Goal: Use online tool/utility: Utilize a website feature to perform a specific function

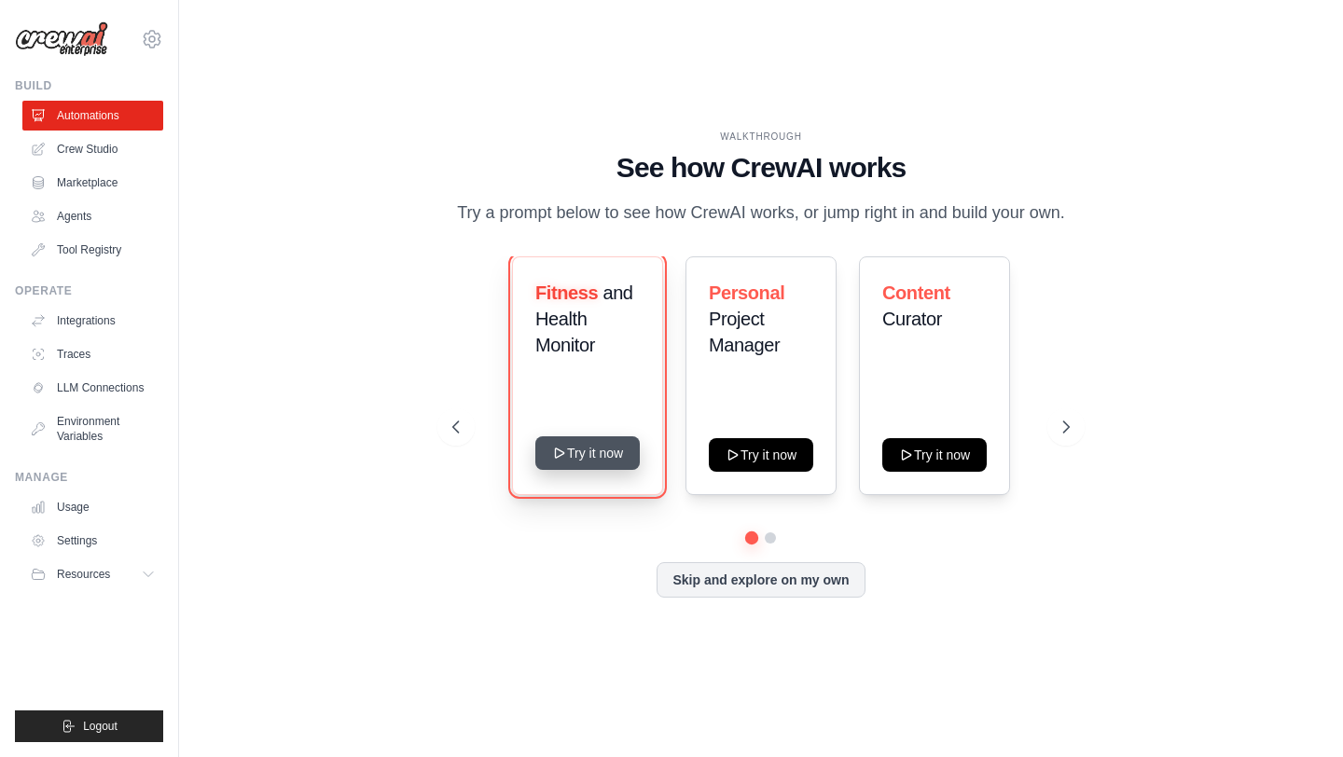
click at [614, 446] on button "Try it now" at bounding box center [587, 453] width 104 height 34
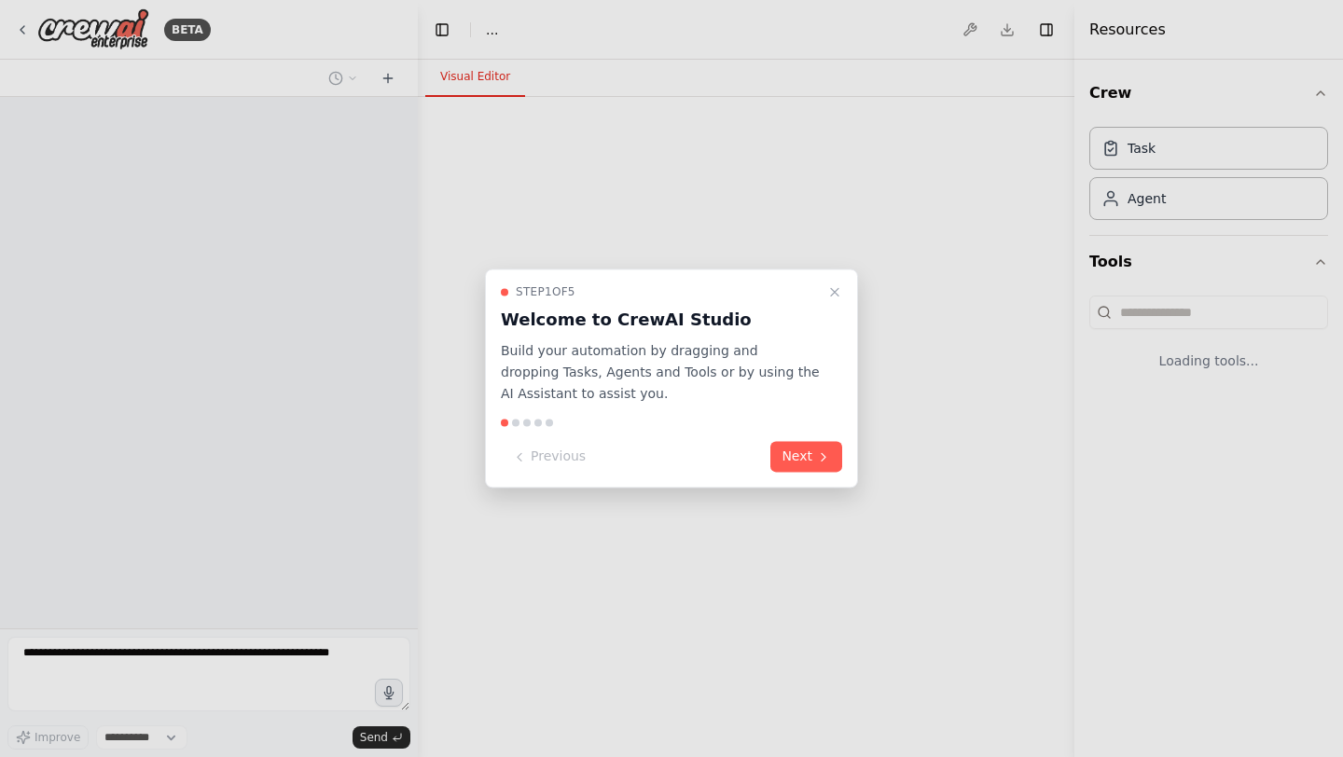
select select "****"
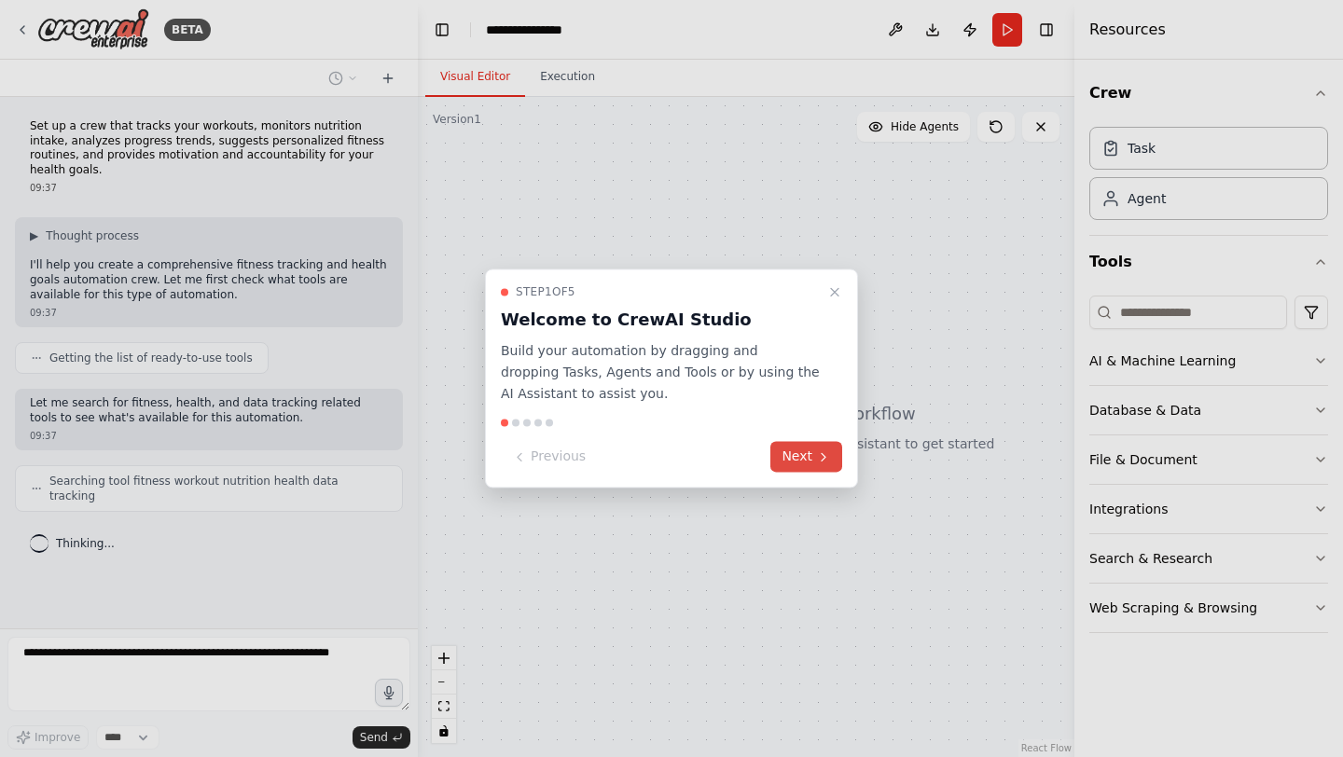
click at [805, 457] on button "Next" at bounding box center [806, 457] width 72 height 31
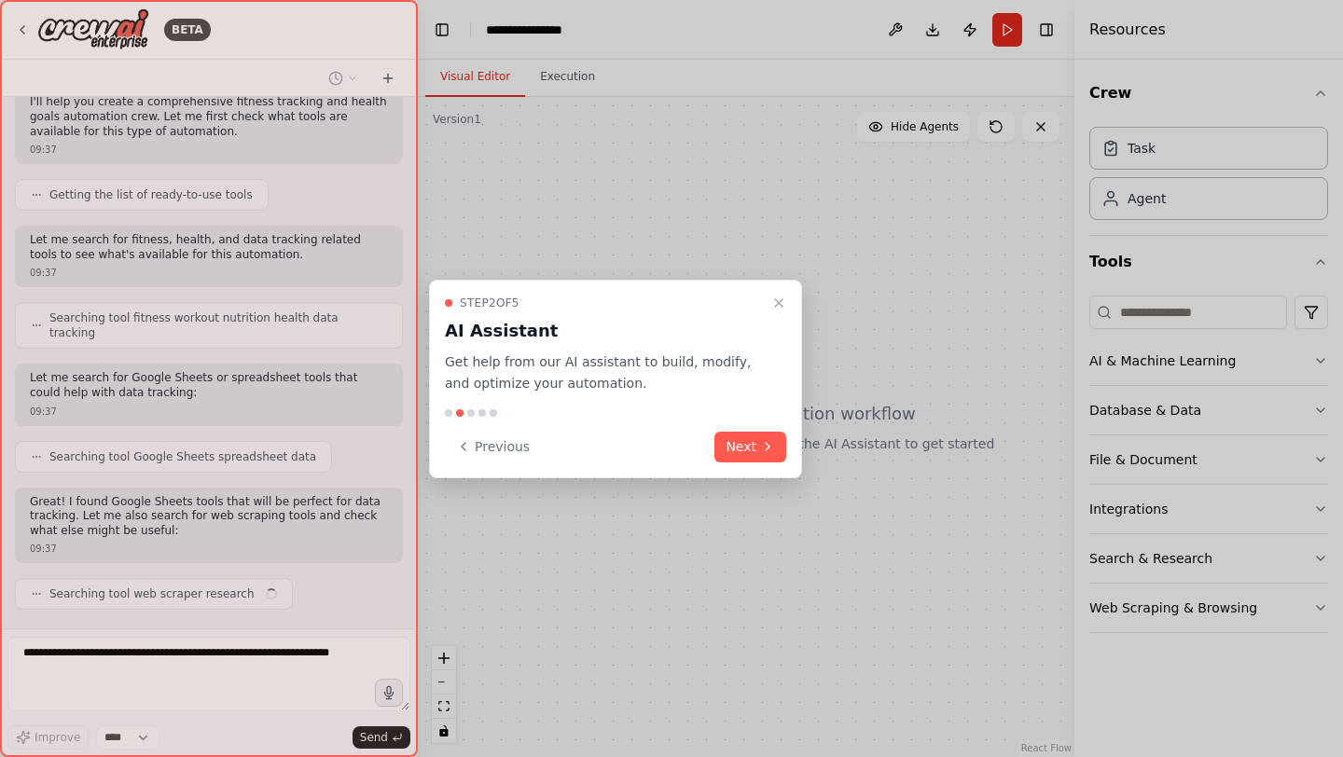
scroll to position [177, 0]
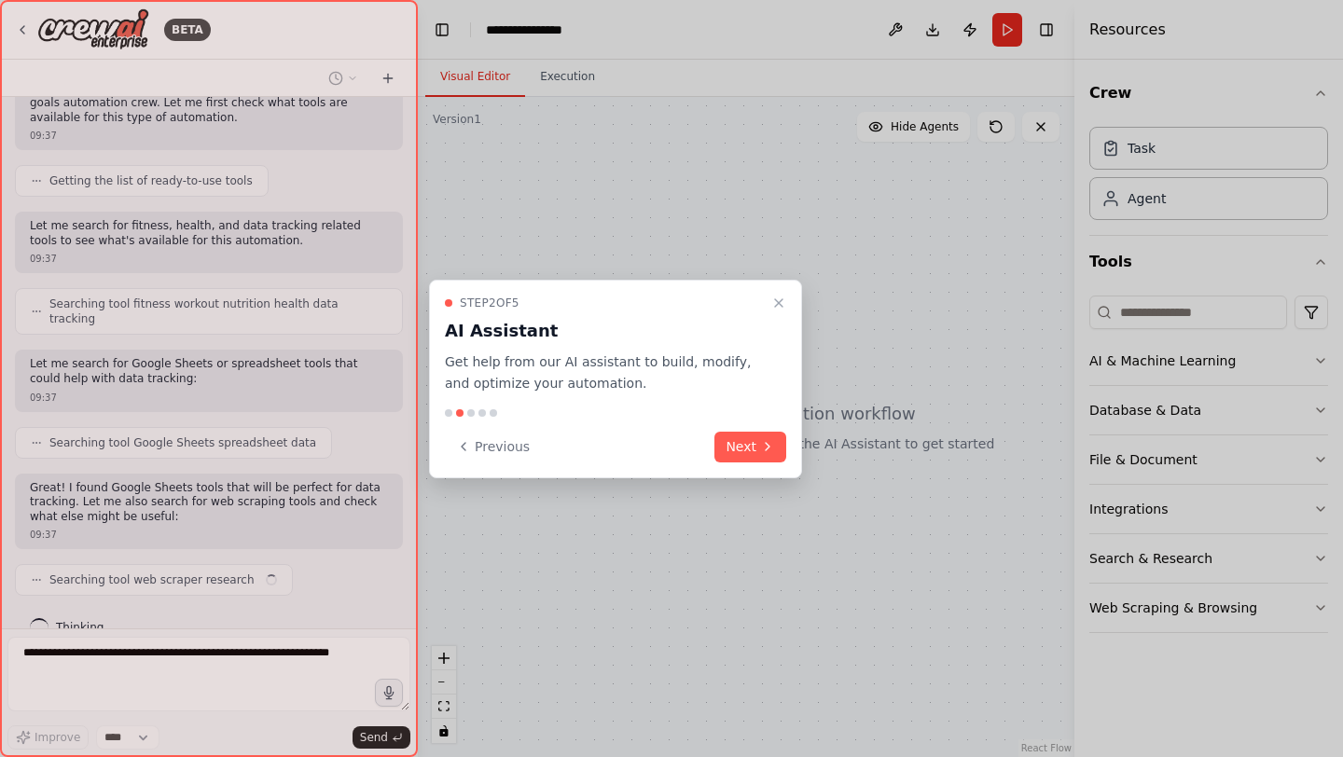
click at [805, 457] on div at bounding box center [671, 378] width 1343 height 757
click at [775, 450] on button "Next" at bounding box center [750, 447] width 72 height 31
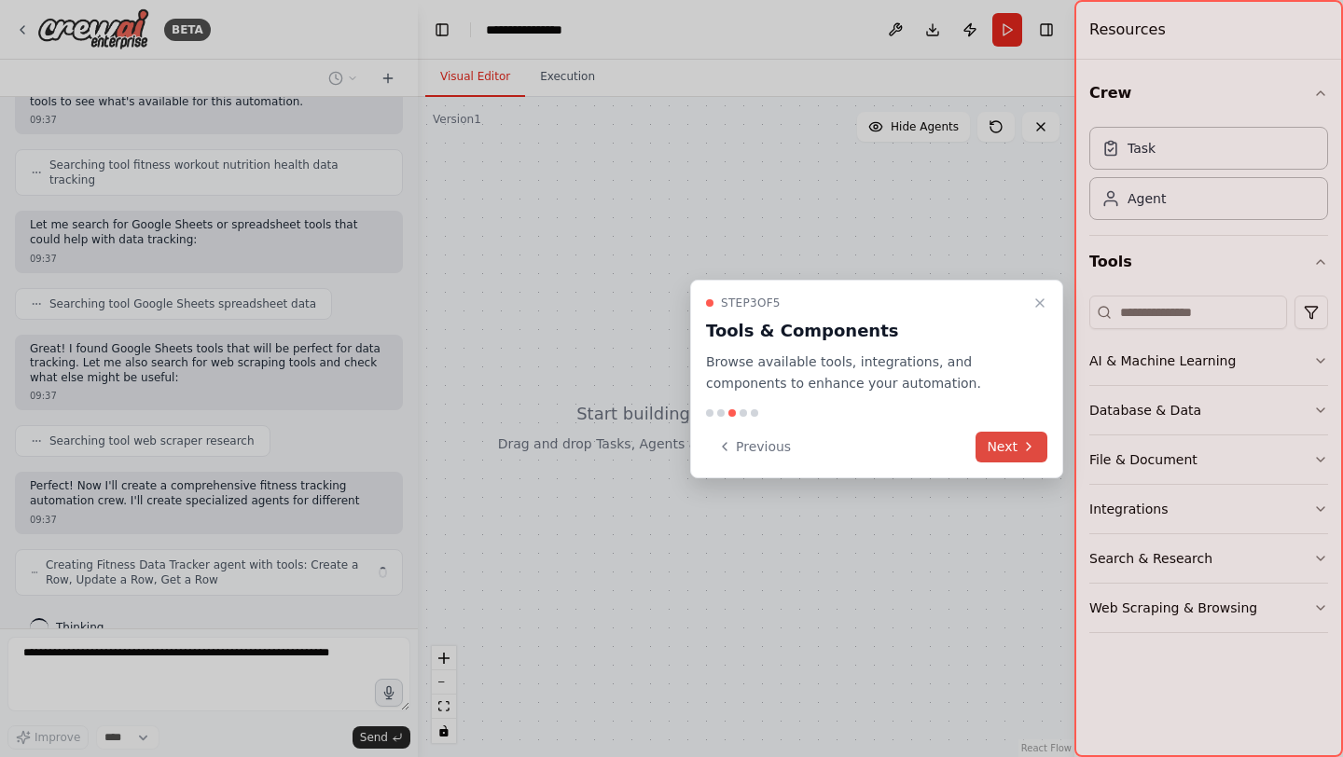
scroll to position [330, 0]
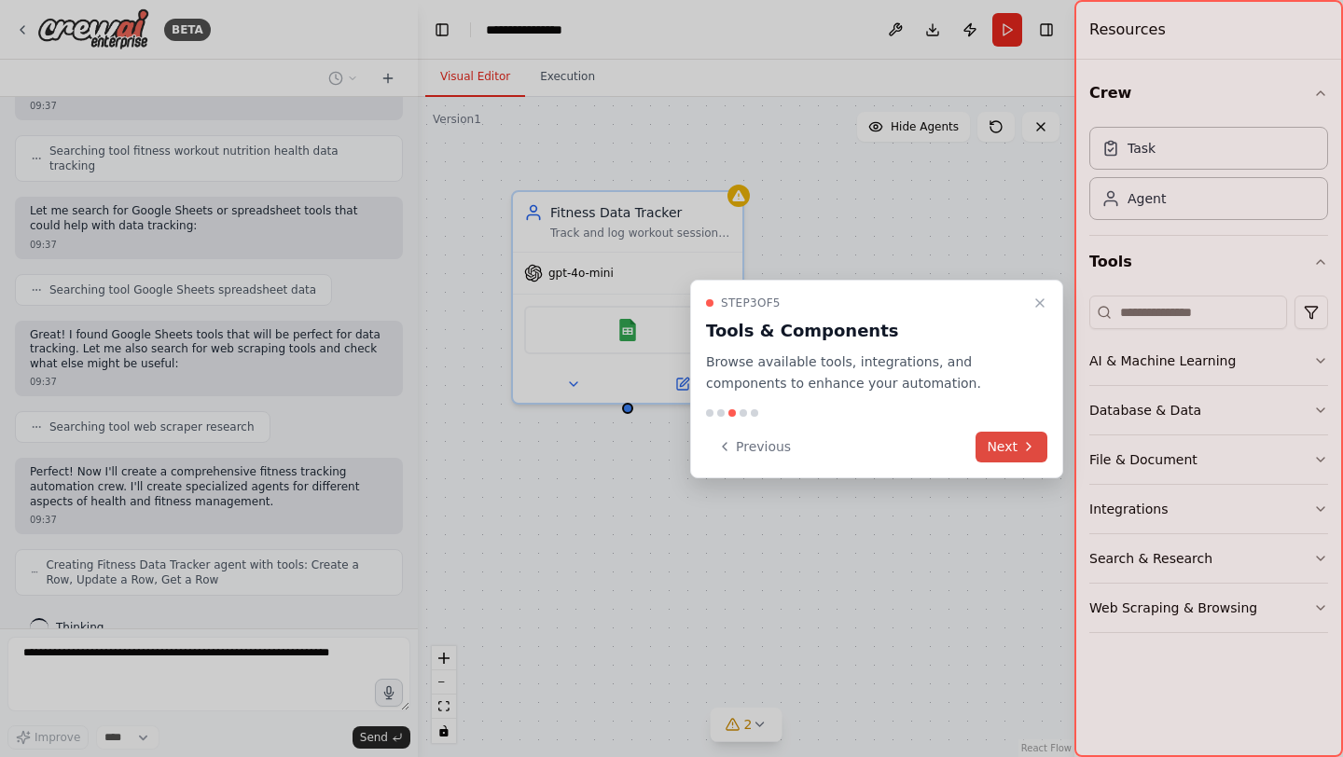
click at [1024, 456] on button "Next" at bounding box center [1011, 447] width 72 height 31
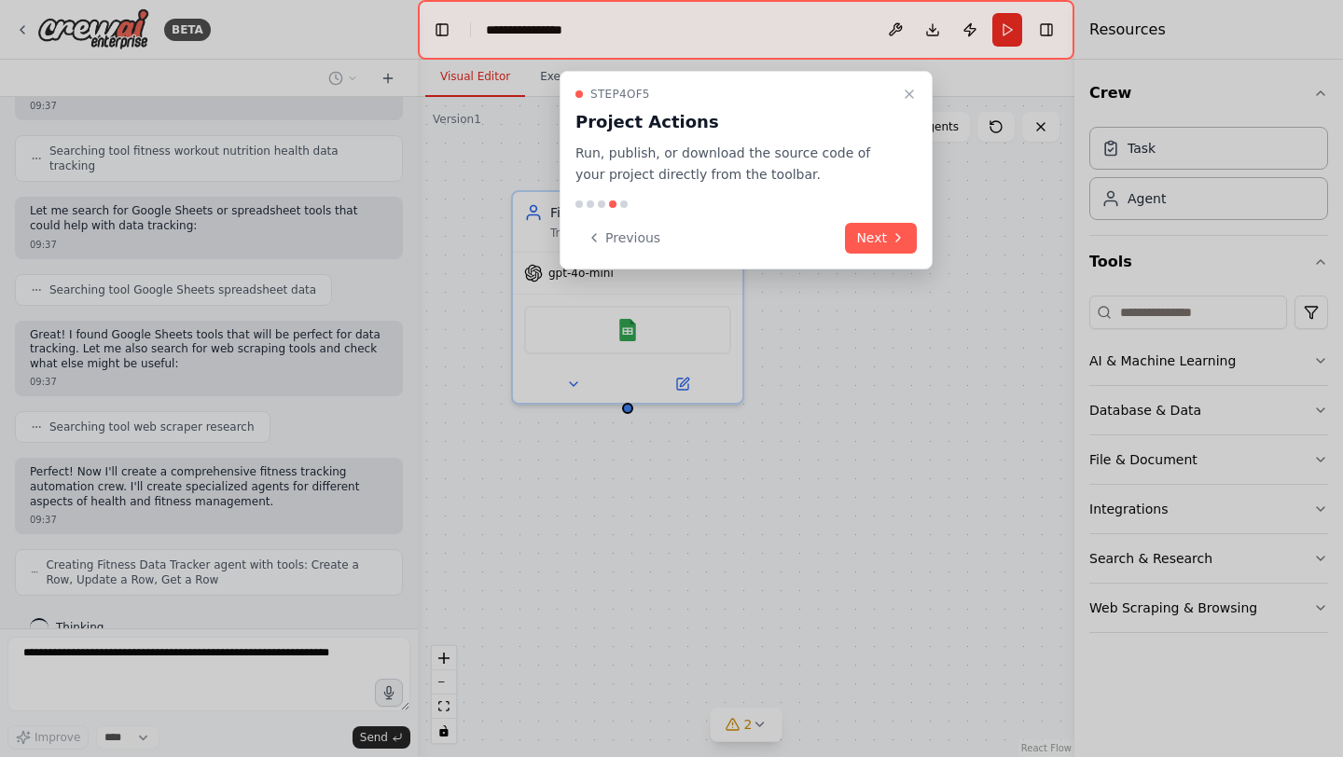
scroll to position [377, 0]
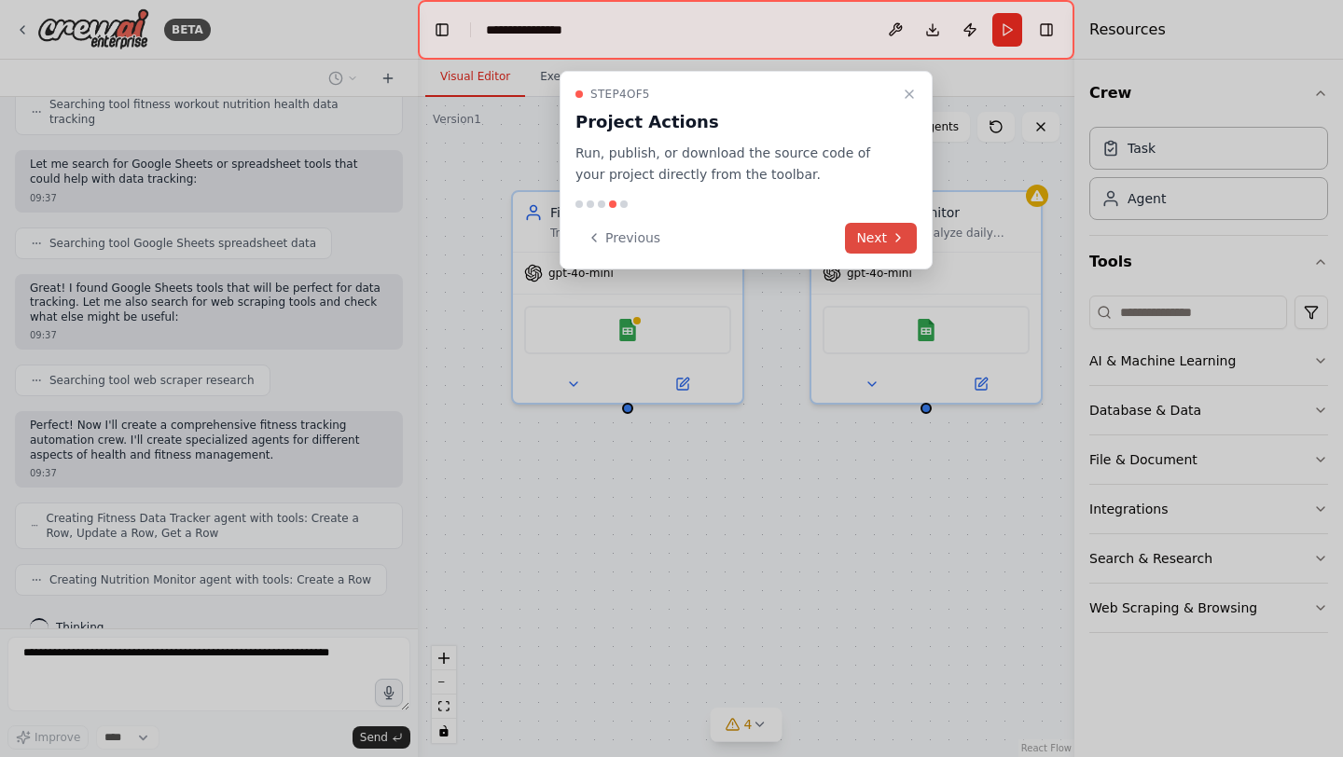
click at [884, 224] on button "Next" at bounding box center [881, 238] width 72 height 31
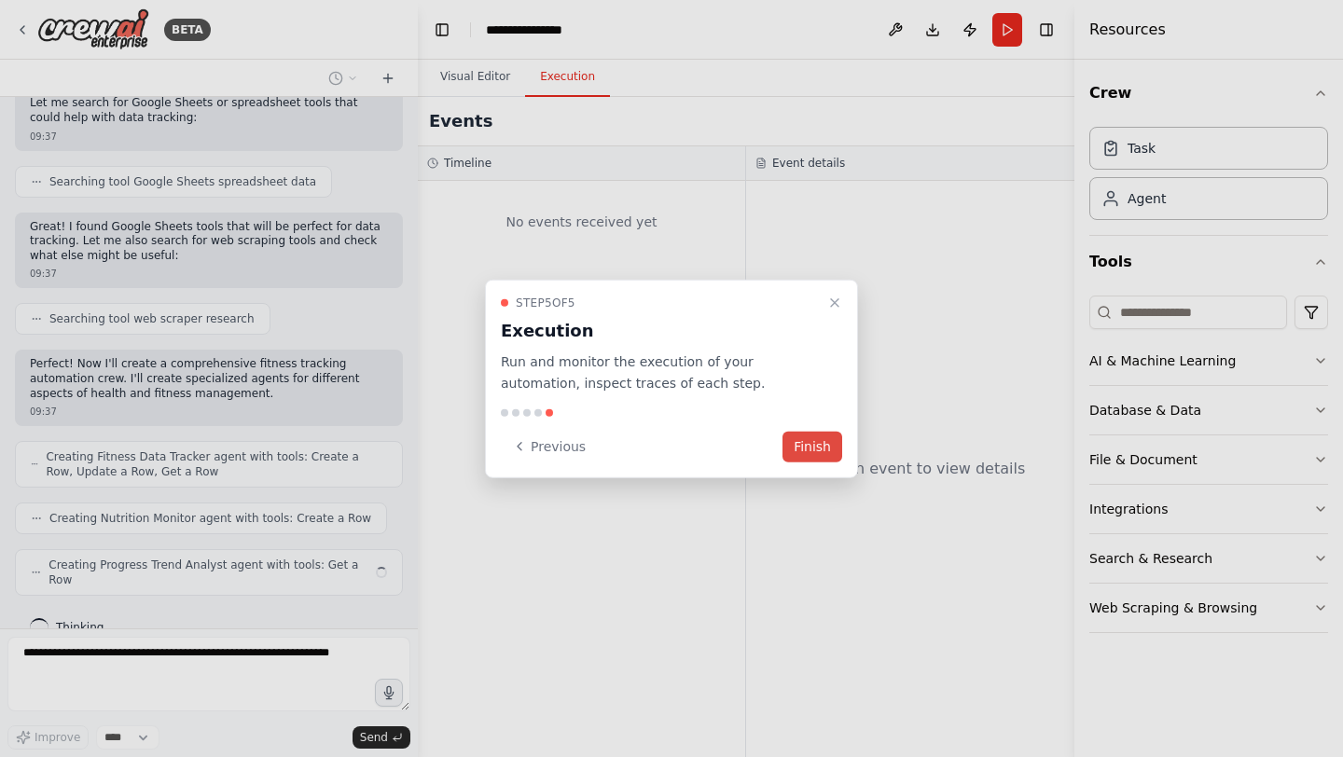
click at [808, 458] on button "Finish" at bounding box center [812, 446] width 60 height 31
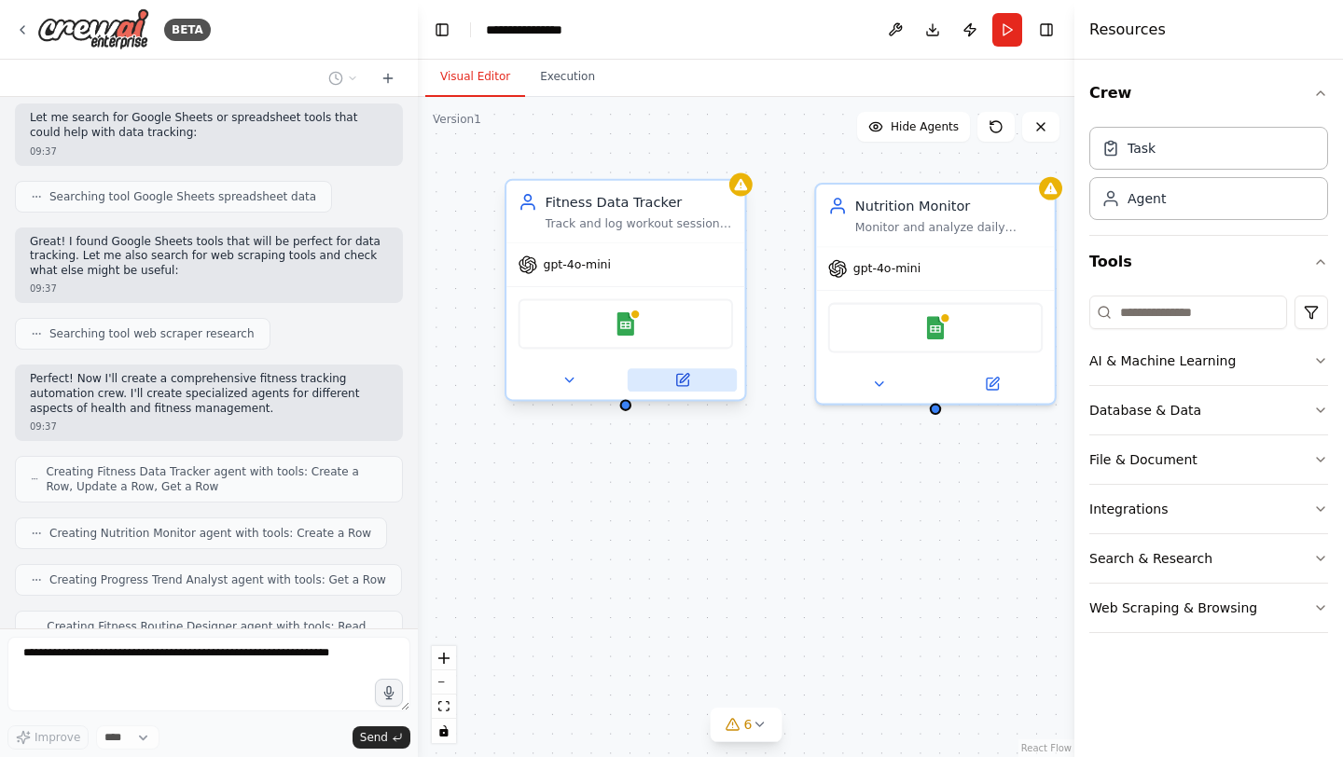
scroll to position [485, 0]
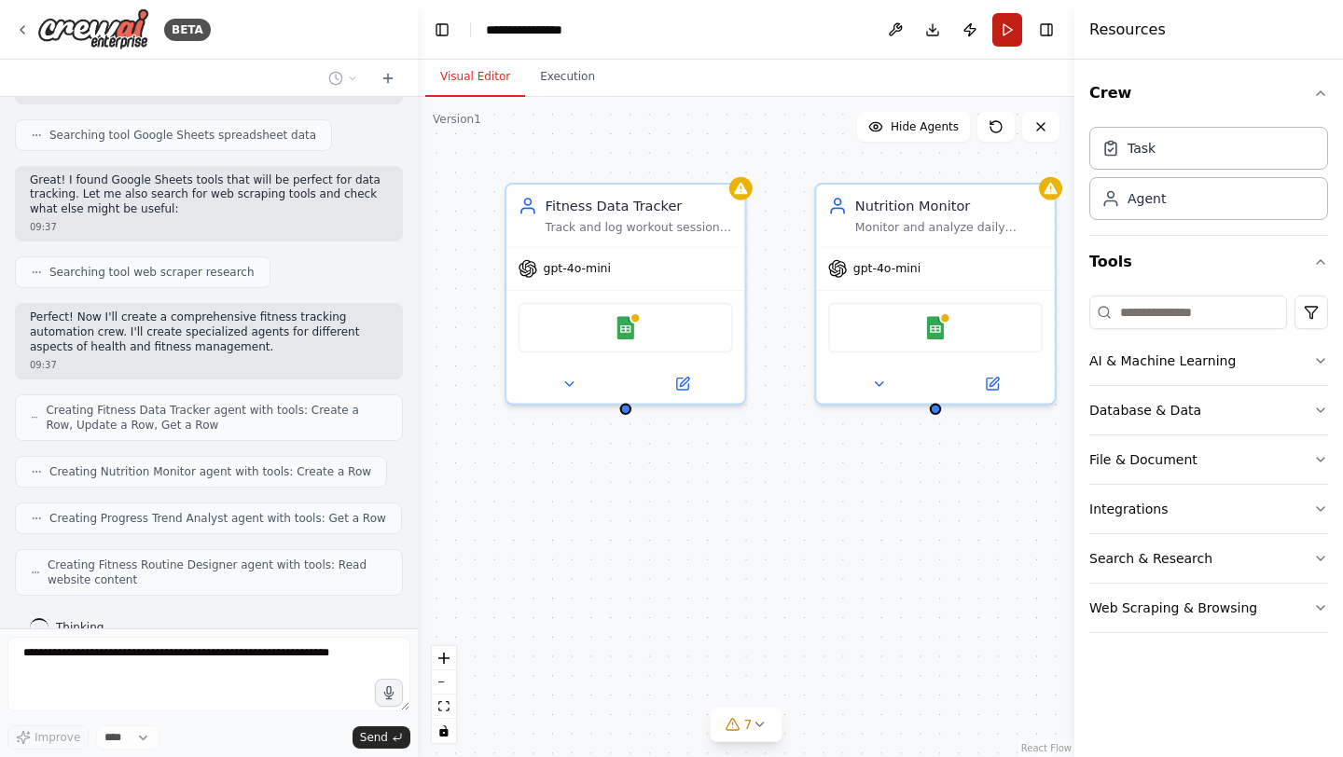
click at [1002, 29] on button "Run" at bounding box center [1007, 30] width 30 height 34
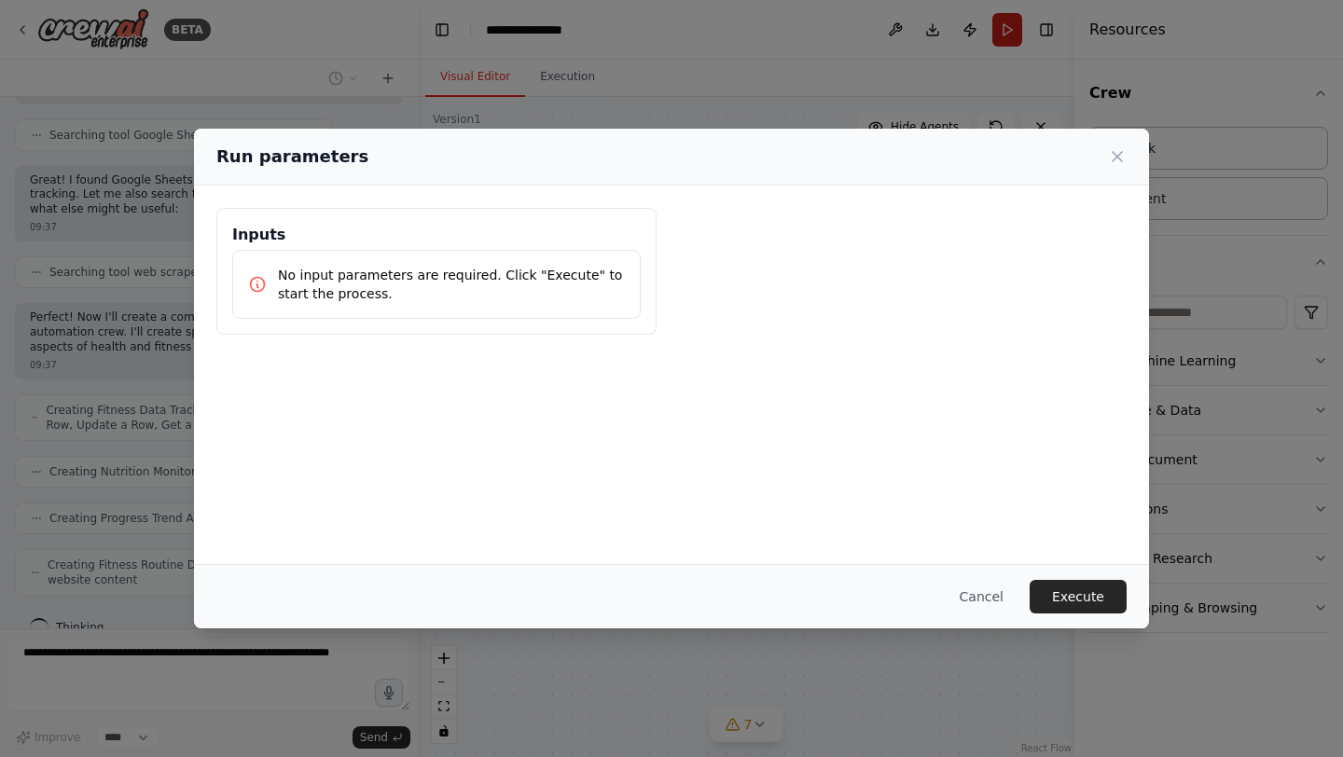
scroll to position [532, 0]
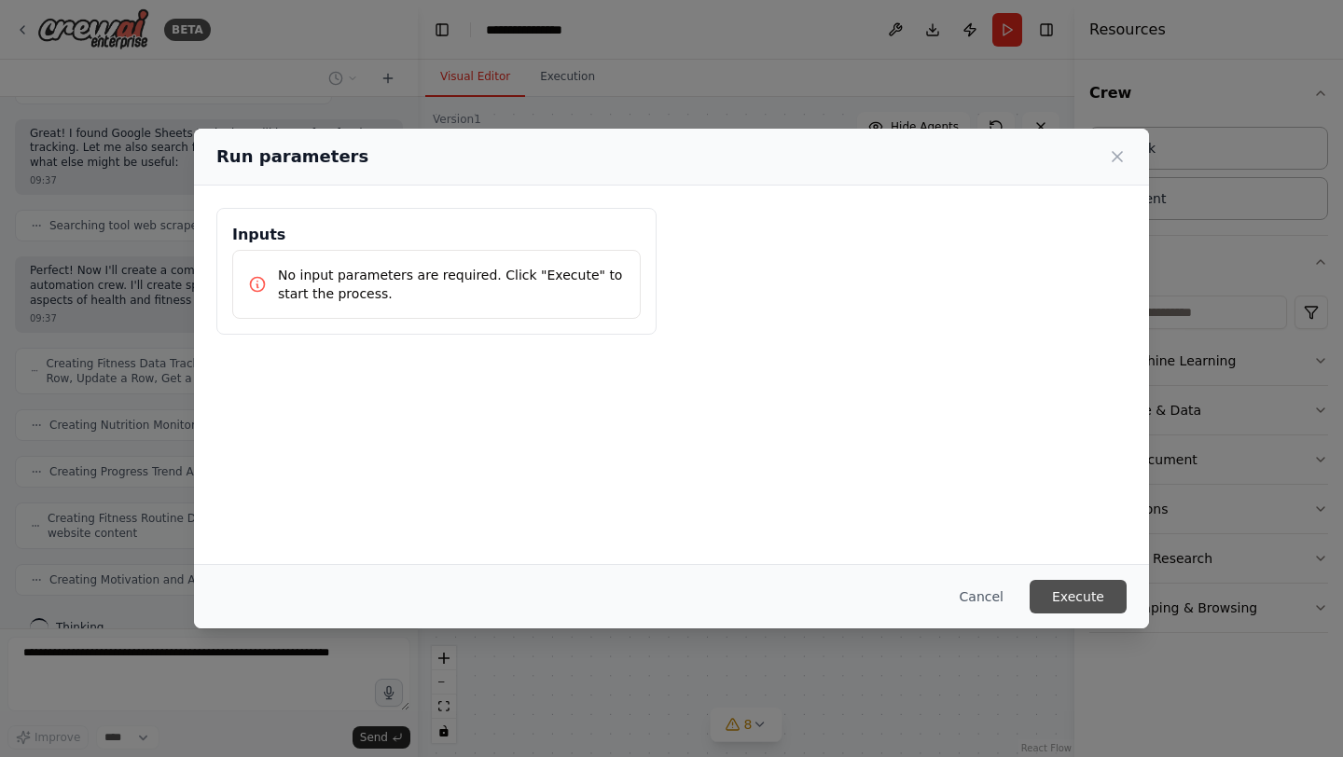
click at [1068, 589] on button "Execute" at bounding box center [1078, 597] width 97 height 34
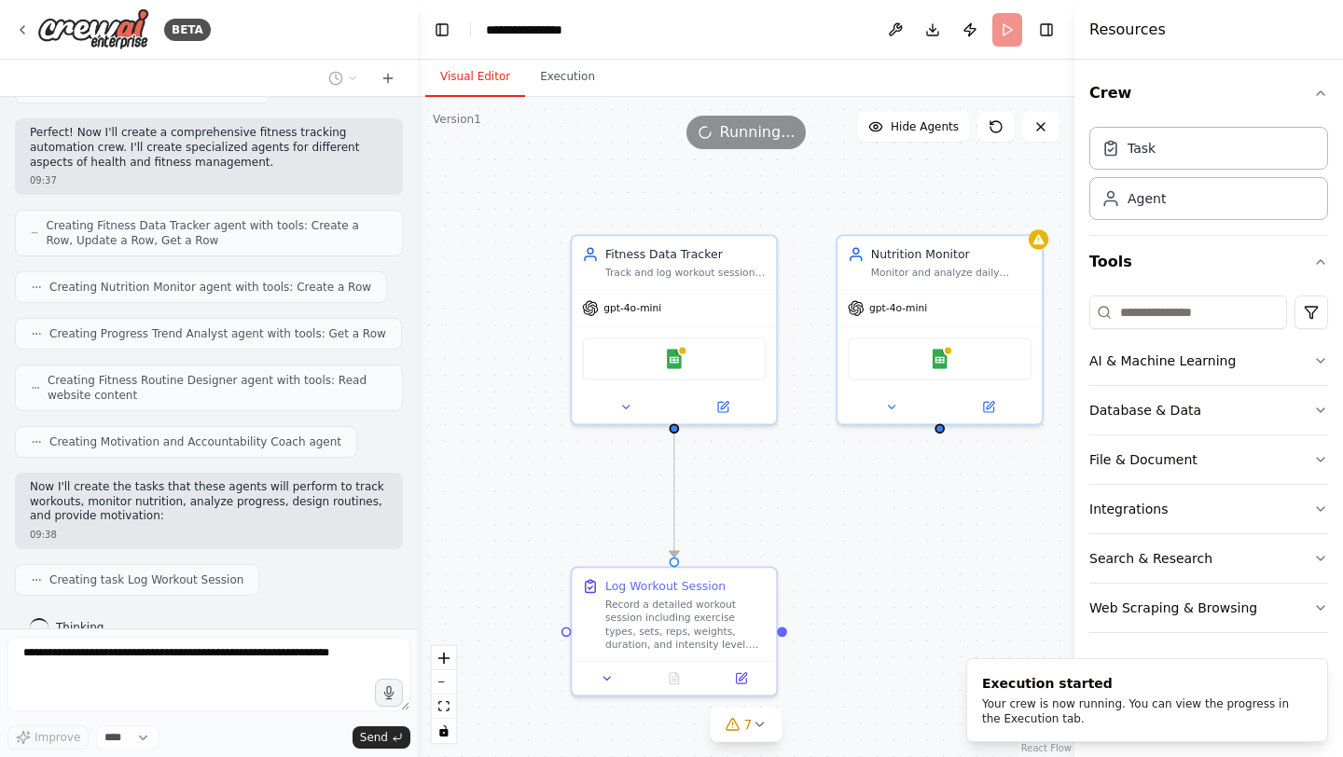
scroll to position [716, 0]
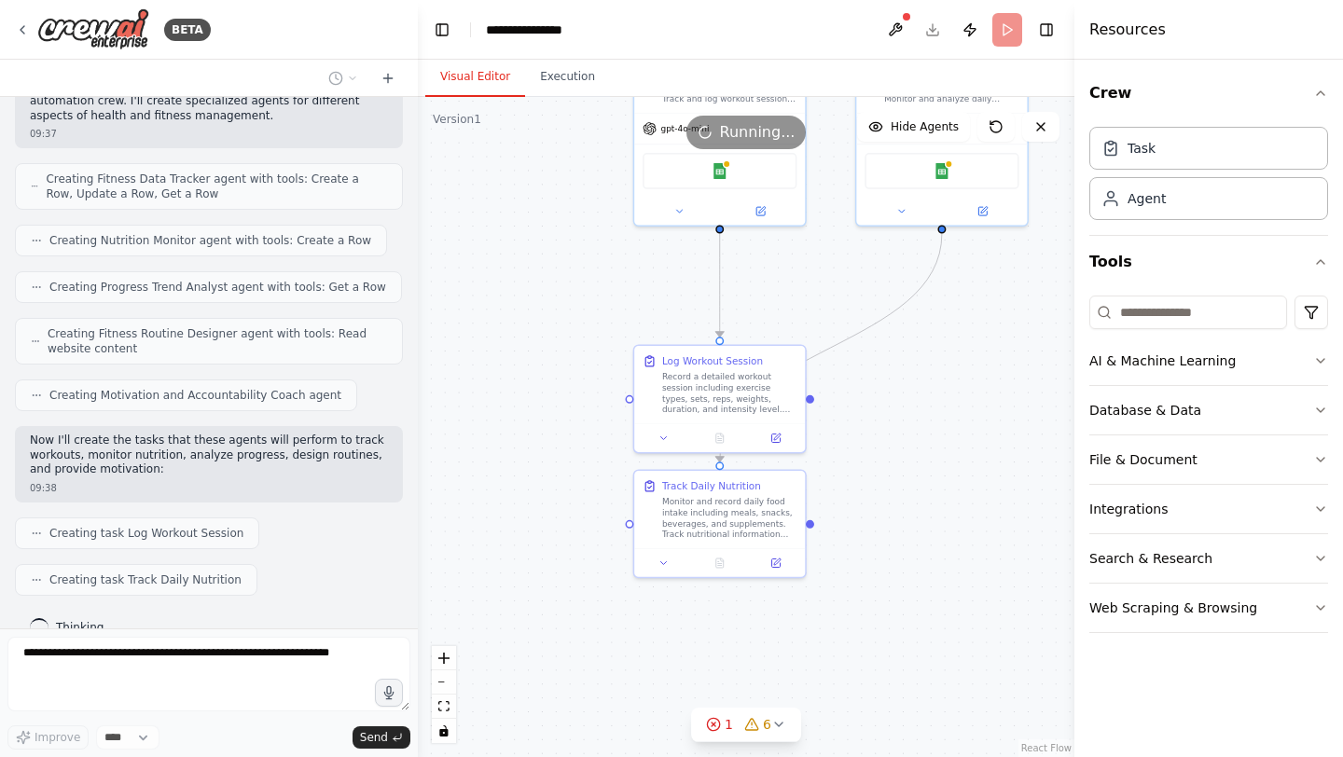
drag, startPoint x: 959, startPoint y: 575, endPoint x: 961, endPoint y: 381, distance: 194.0
click at [961, 381] on div ".deletable-edge-delete-btn { width: 20px; height: 20px; border: 0px solid #ffff…" at bounding box center [746, 427] width 656 height 660
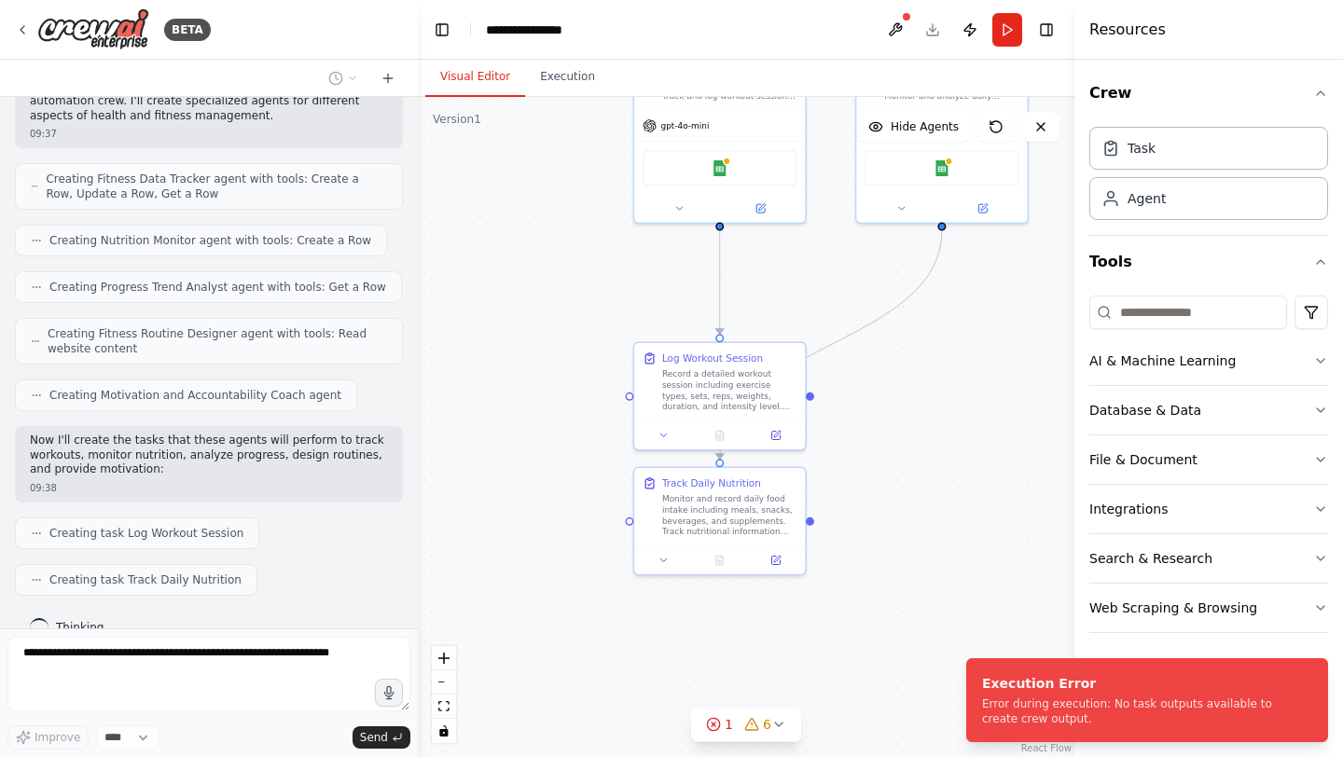
scroll to position [763, 0]
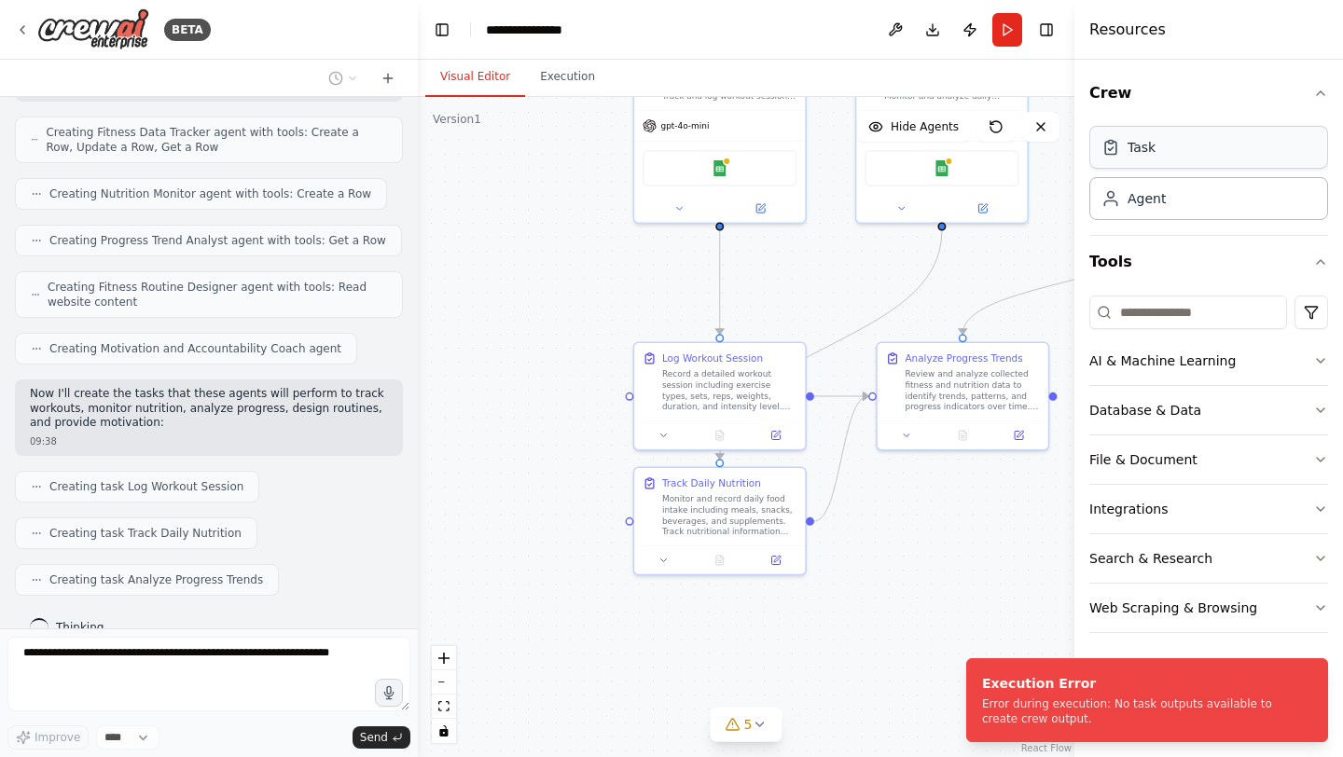
click at [1139, 162] on div "Task" at bounding box center [1208, 147] width 239 height 43
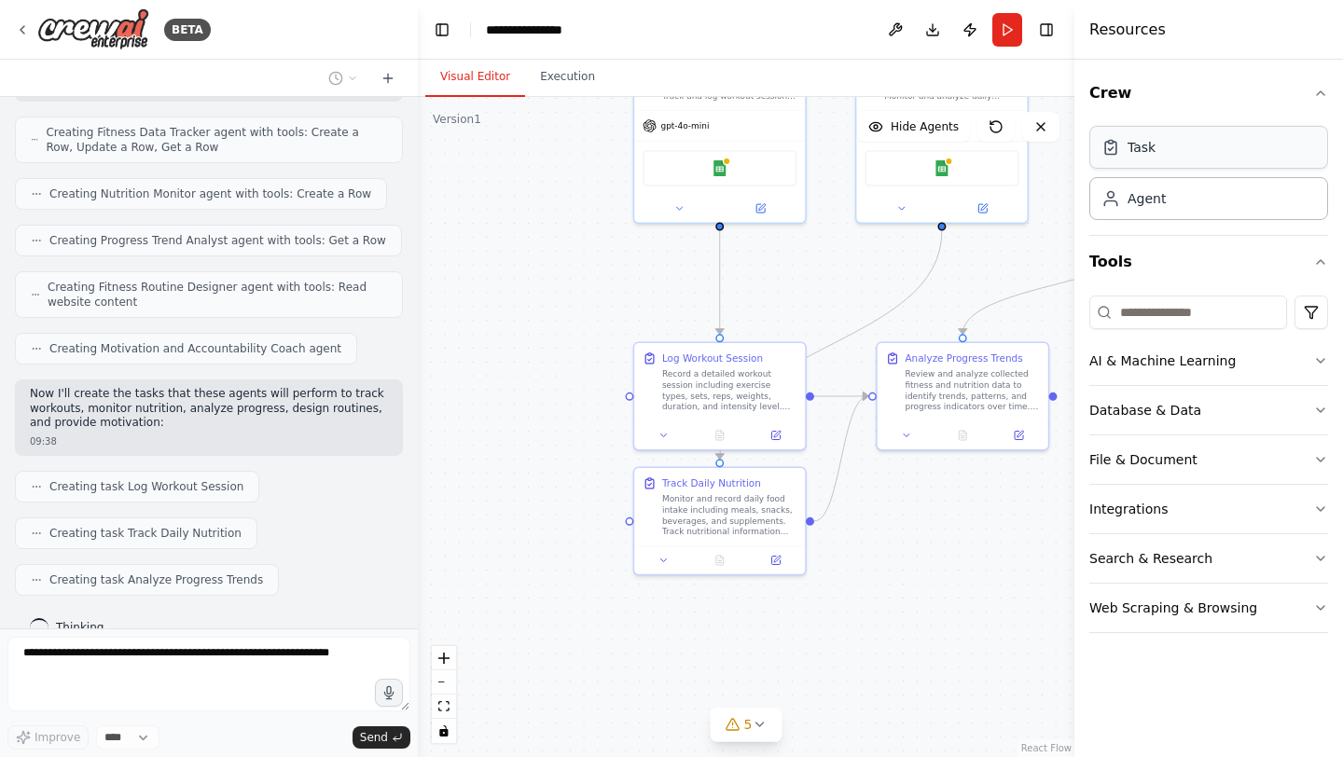
click at [1157, 155] on div "Task" at bounding box center [1208, 147] width 239 height 43
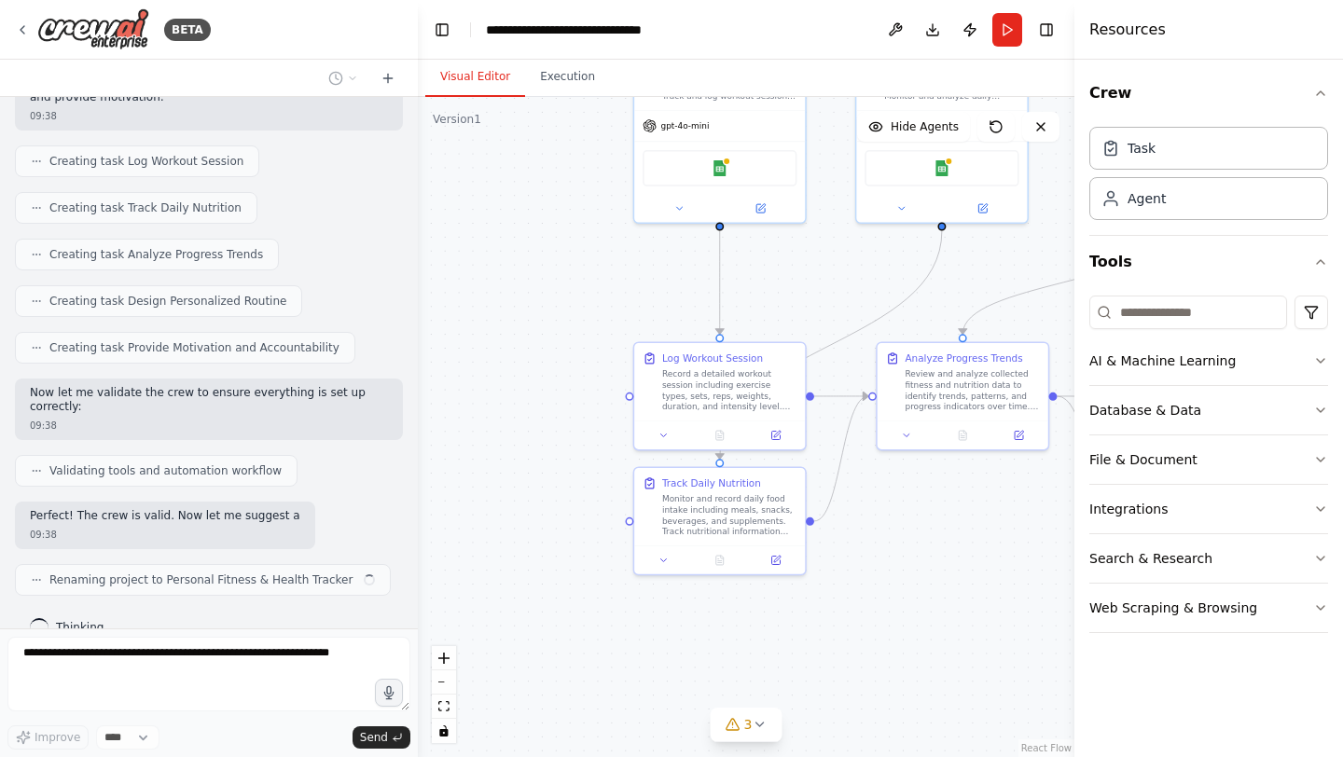
scroll to position [1102, 0]
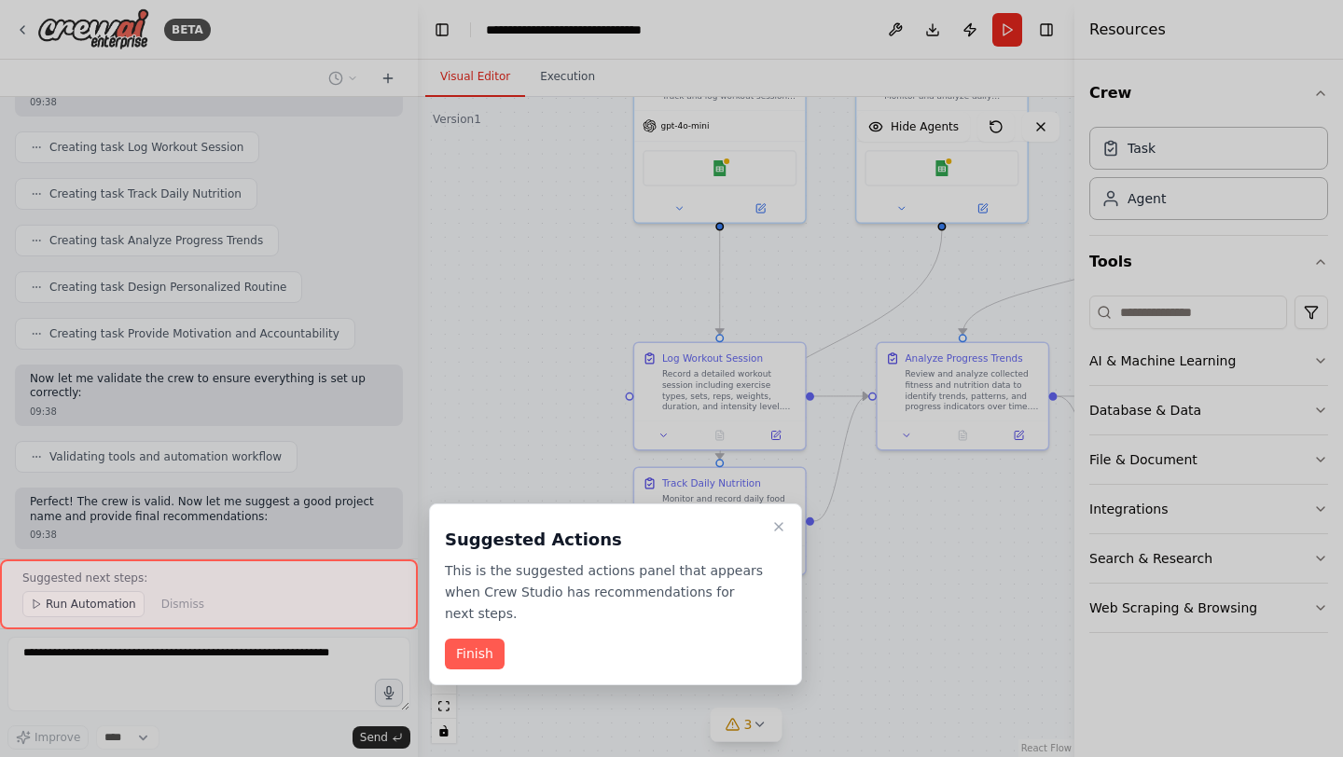
click at [310, 577] on div at bounding box center [209, 595] width 418 height 70
click at [116, 606] on div at bounding box center [209, 595] width 418 height 70
click at [204, 609] on div at bounding box center [209, 595] width 418 height 70
click at [479, 659] on button "Finish" at bounding box center [475, 654] width 60 height 31
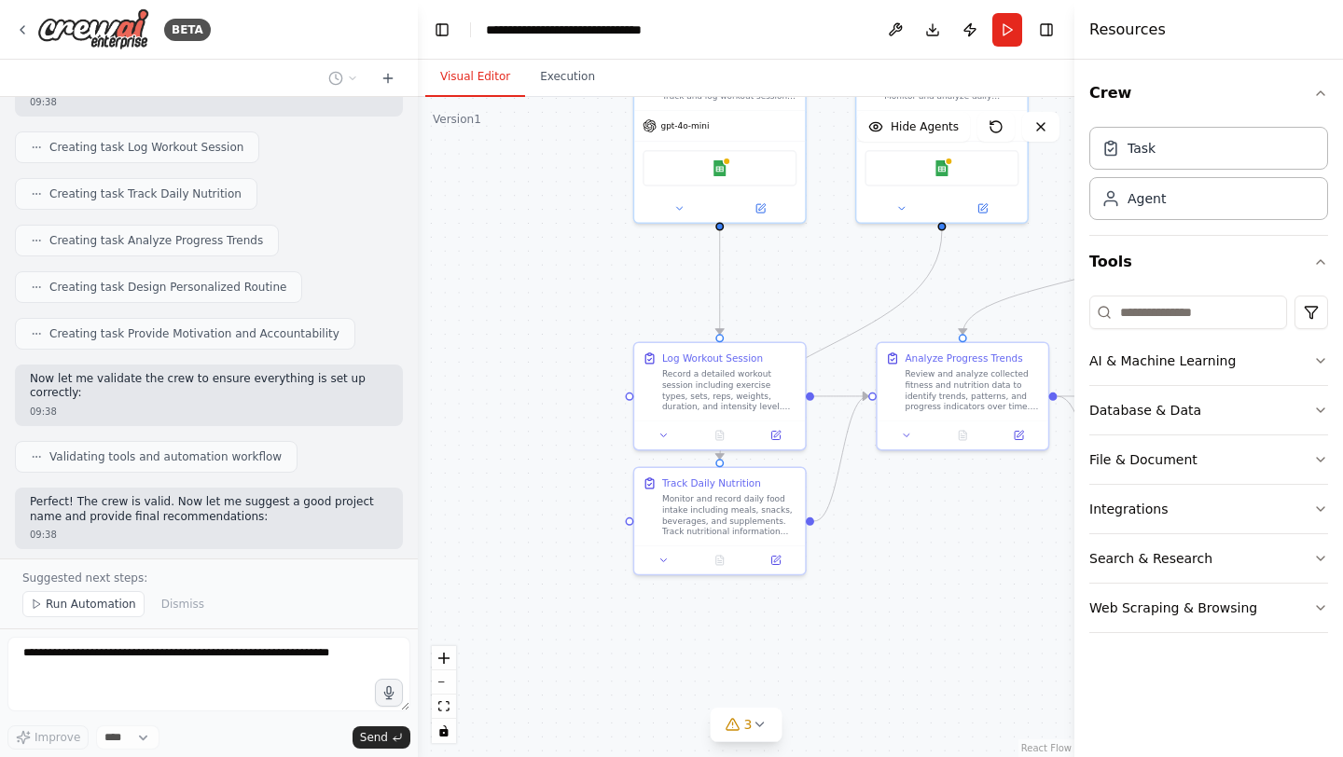
drag, startPoint x: 597, startPoint y: 599, endPoint x: 560, endPoint y: 589, distance: 38.4
click at [583, 598] on div ".deletable-edge-delete-btn { width: 20px; height: 20px; border: 0px solid #ffff…" at bounding box center [746, 427] width 656 height 660
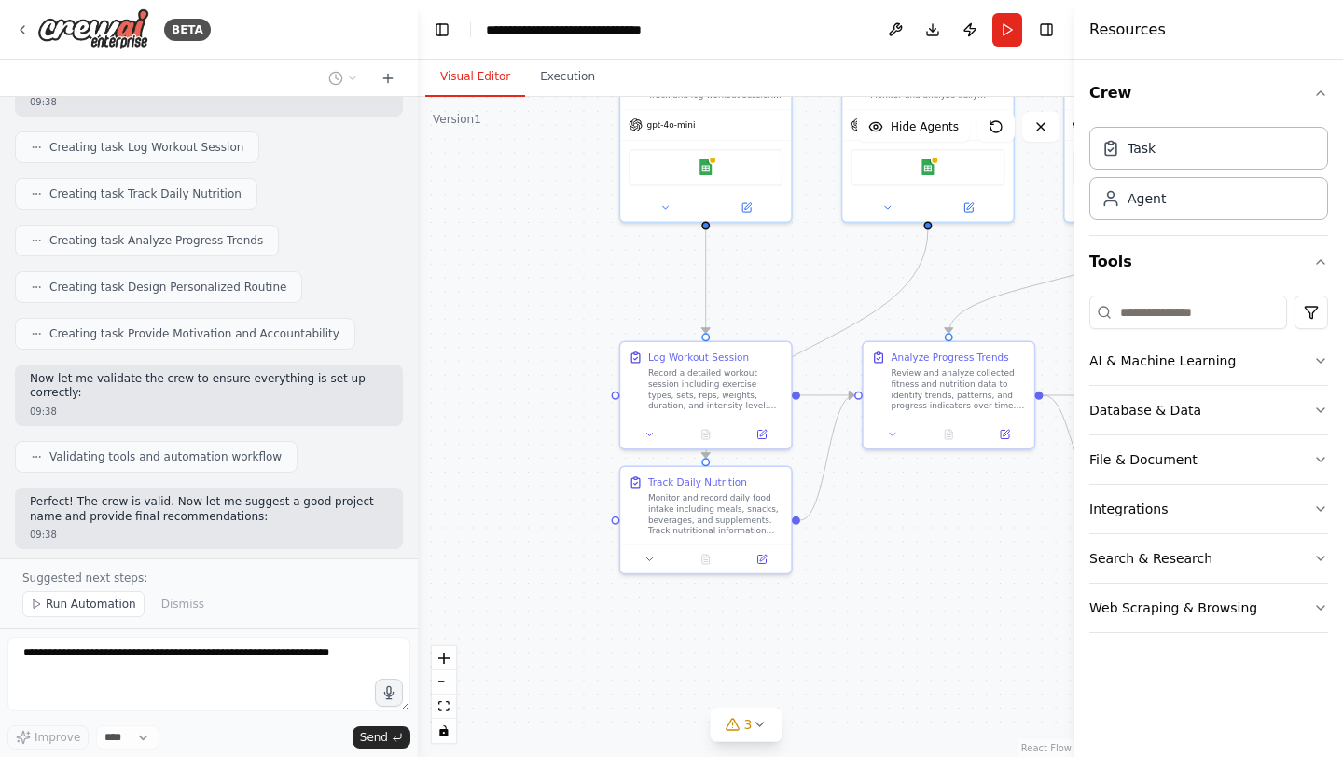
click at [559, 589] on div ".deletable-edge-delete-btn { width: 20px; height: 20px; border: 0px solid #ffff…" at bounding box center [746, 427] width 656 height 660
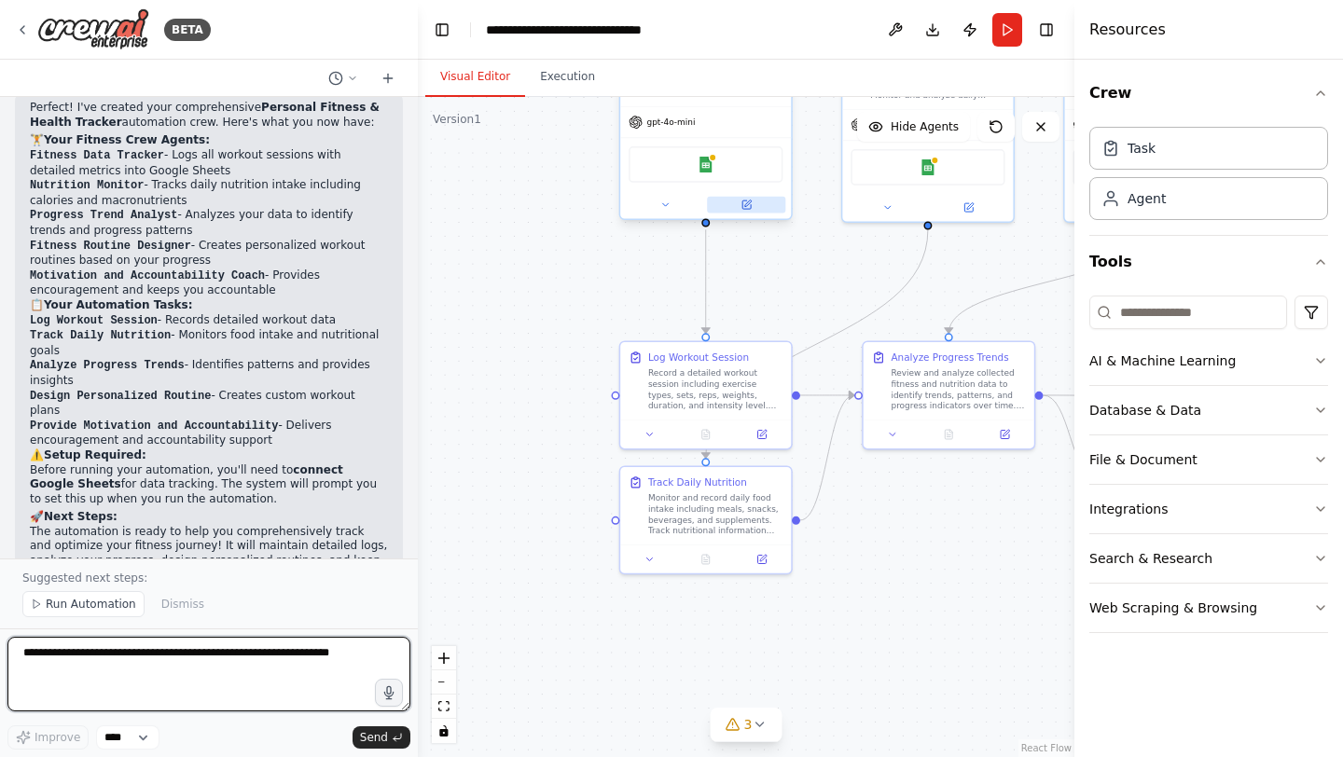
scroll to position [1635, 0]
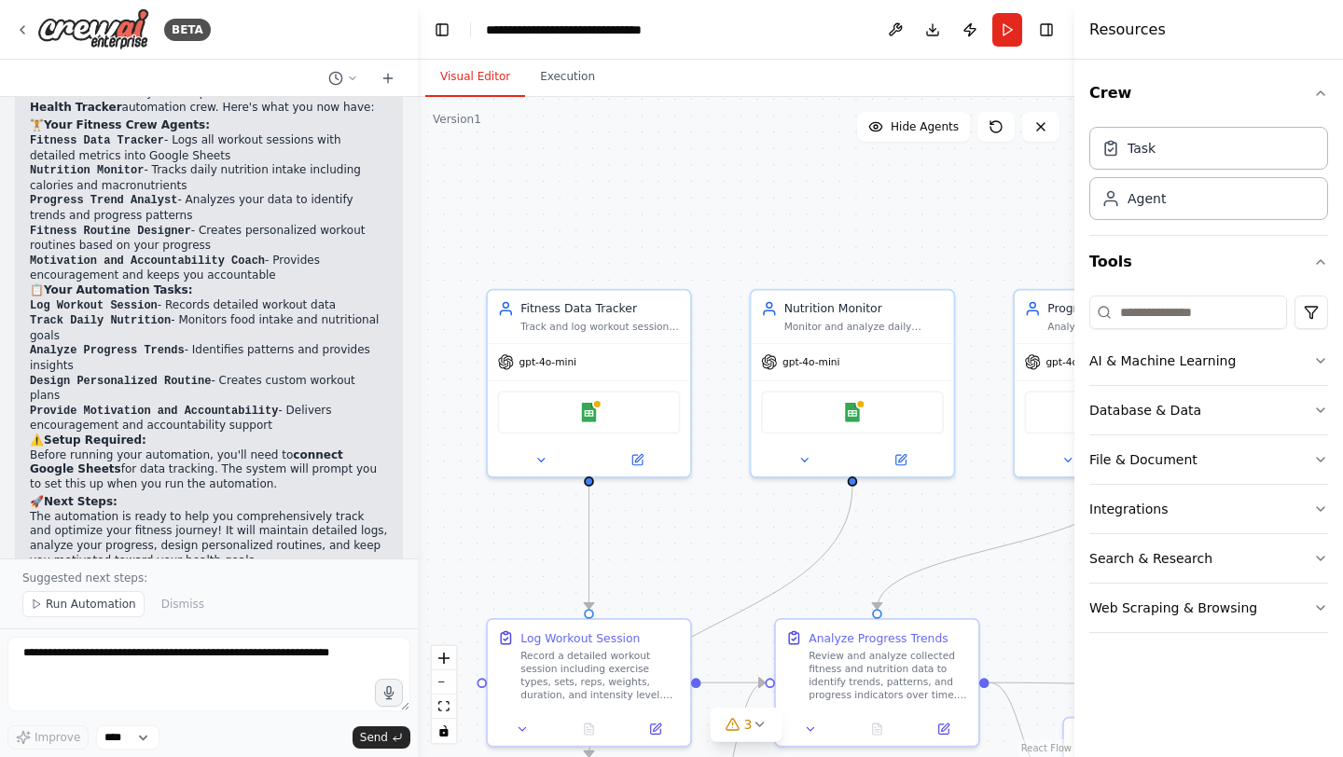
drag, startPoint x: 793, startPoint y: 280, endPoint x: 684, endPoint y: 529, distance: 271.8
click at [684, 529] on div ".deletable-edge-delete-btn { width: 20px; height: 20px; border: 0px solid #ffff…" at bounding box center [746, 427] width 656 height 660
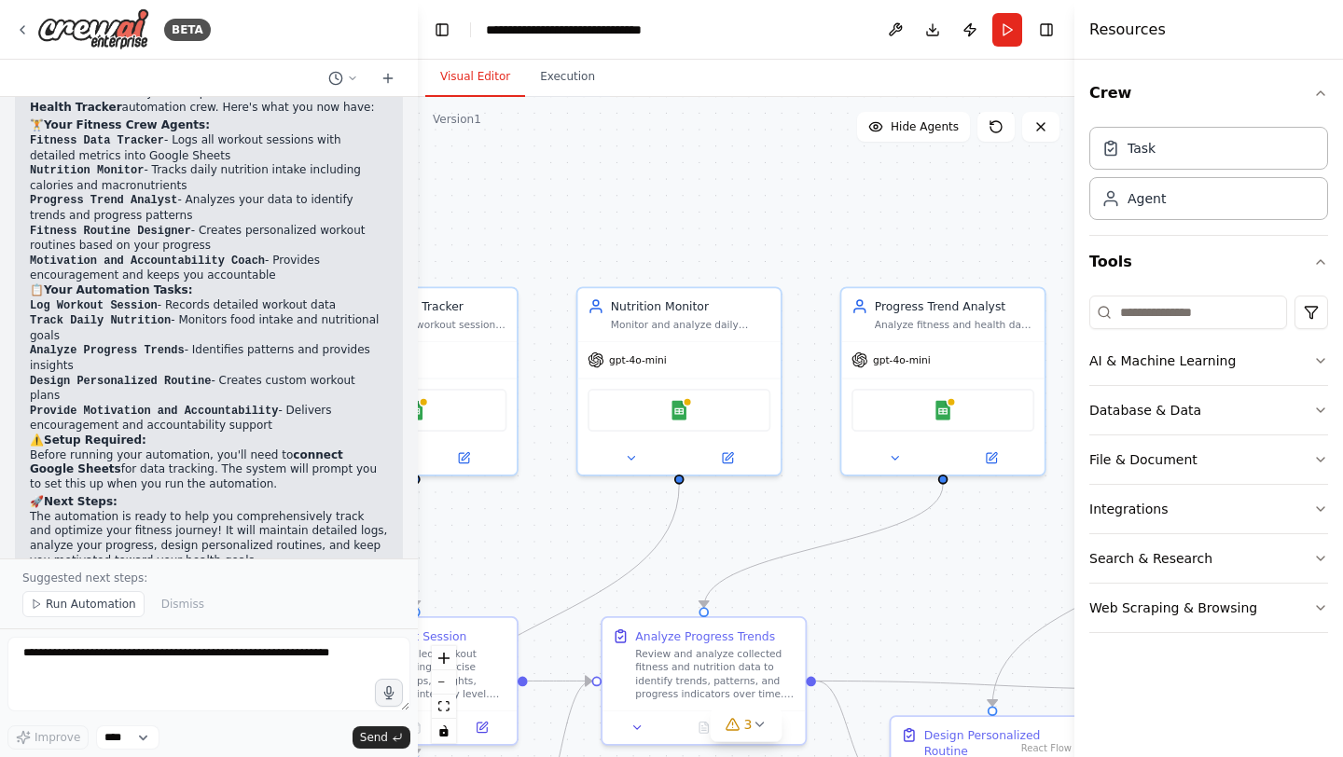
drag, startPoint x: 690, startPoint y: 539, endPoint x: 517, endPoint y: 537, distance: 173.5
click at [517, 537] on div ".deletable-edge-delete-btn { width: 20px; height: 20px; border: 0px solid #ffff…" at bounding box center [746, 427] width 656 height 660
click at [953, 410] on div "Google Sheets" at bounding box center [942, 407] width 183 height 43
click at [941, 409] on img at bounding box center [943, 407] width 20 height 20
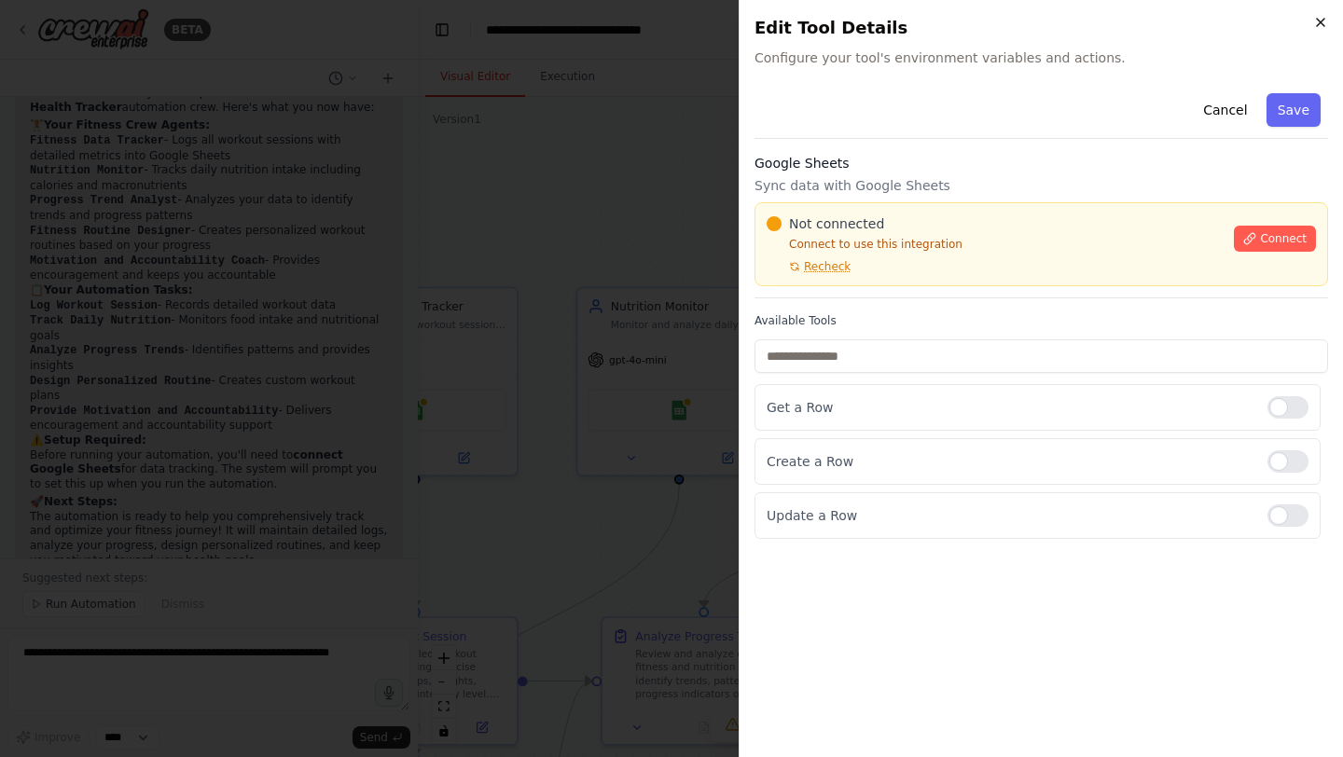
click at [1320, 28] on icon "button" at bounding box center [1320, 22] width 15 height 15
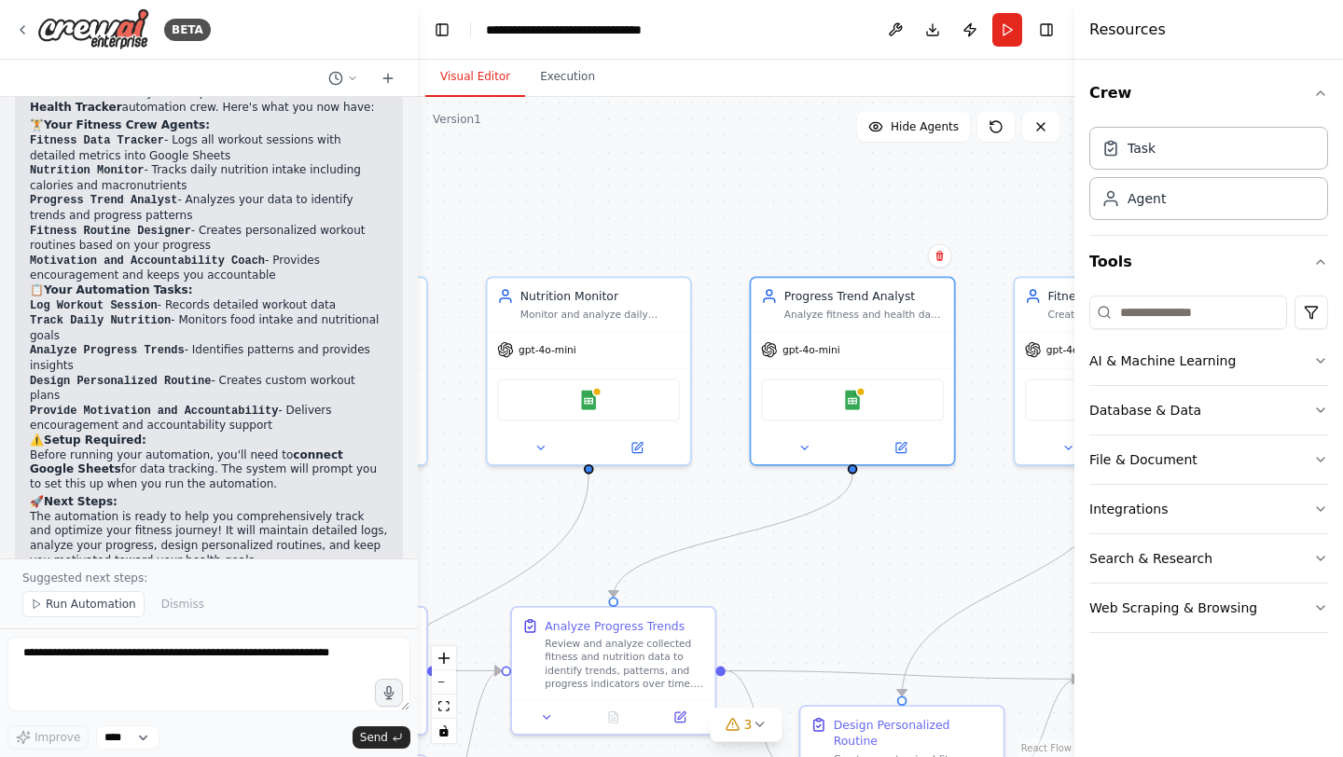
drag, startPoint x: 729, startPoint y: 165, endPoint x: 639, endPoint y: 155, distance: 91.0
click at [639, 155] on div ".deletable-edge-delete-btn { width: 20px; height: 20px; border: 0px solid #ffff…" at bounding box center [746, 427] width 656 height 660
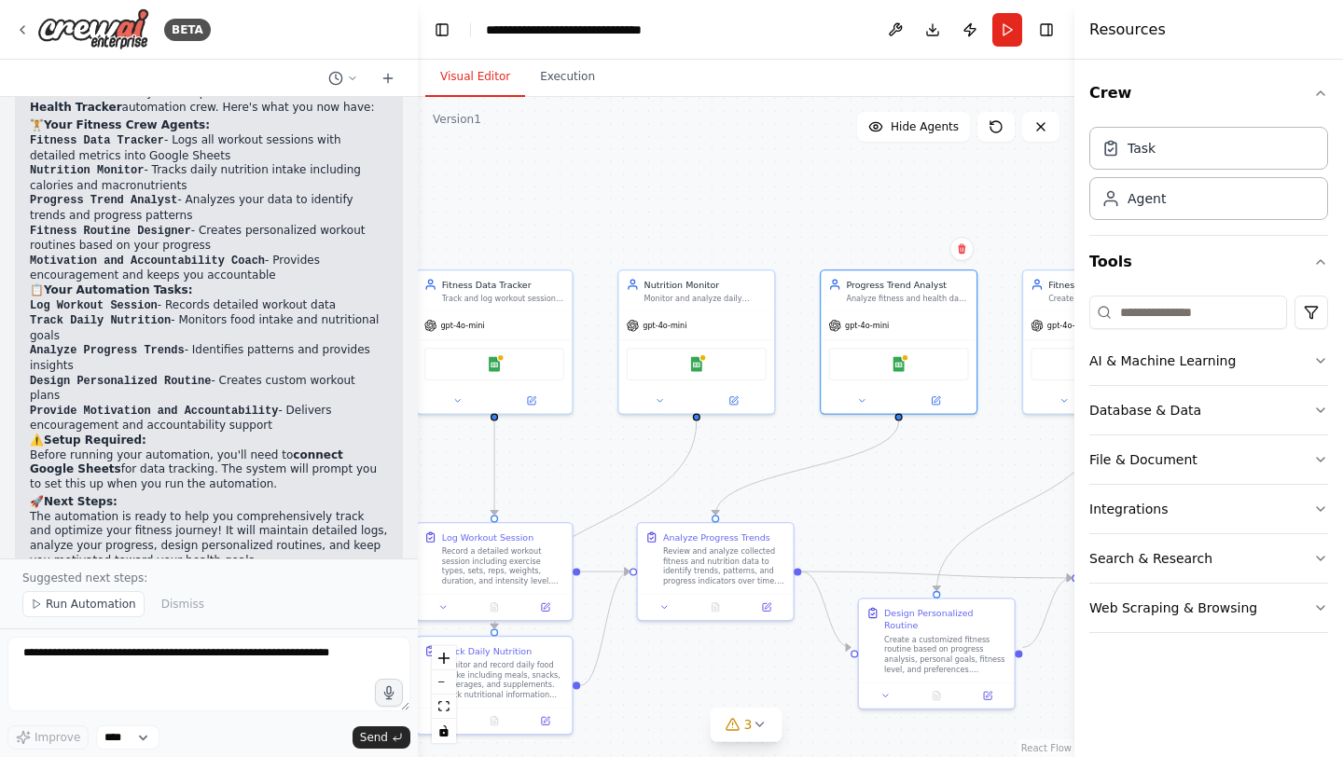
drag, startPoint x: 638, startPoint y: 224, endPoint x: 789, endPoint y: 220, distance: 151.1
click at [790, 220] on div ".deletable-edge-delete-btn { width: 20px; height: 20px; border: 0px solid #ffff…" at bounding box center [746, 427] width 656 height 660
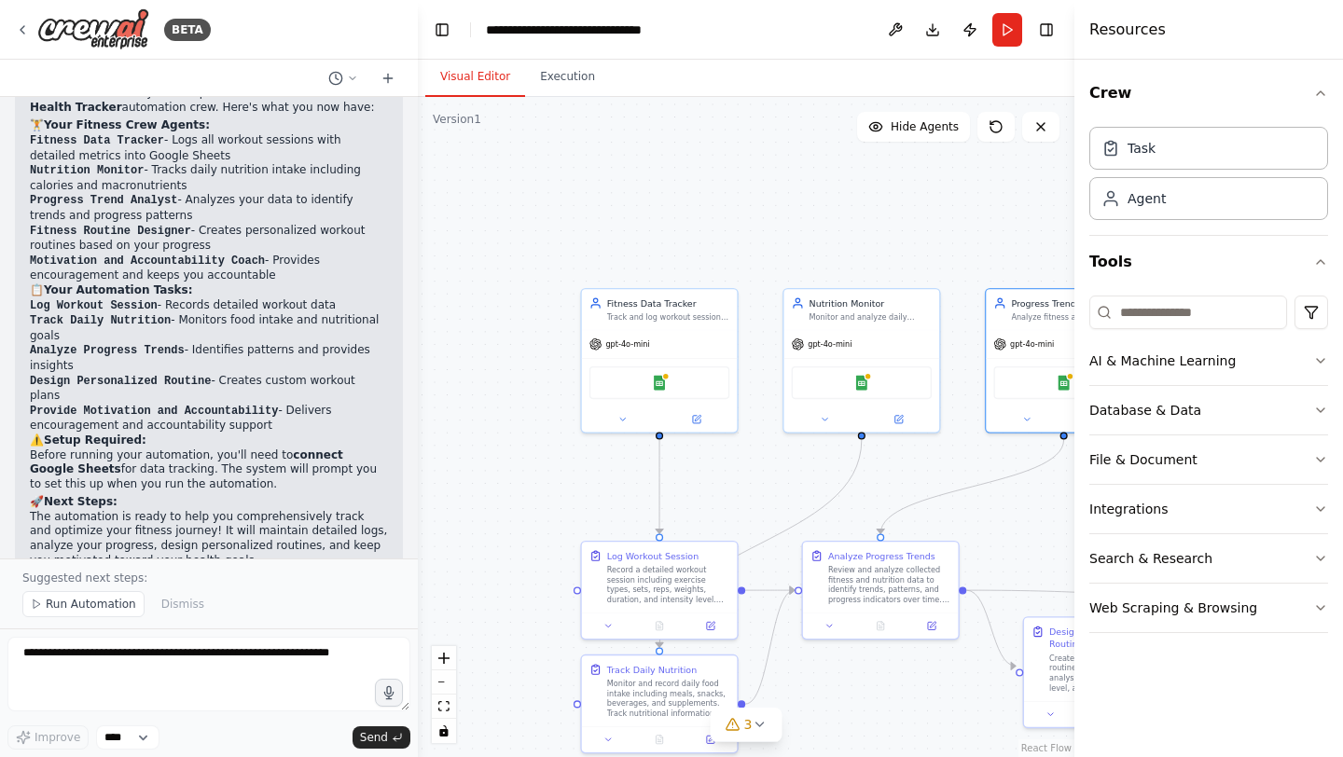
drag, startPoint x: 796, startPoint y: 237, endPoint x: 913, endPoint y: 256, distance: 118.2
click at [913, 256] on div ".deletable-edge-delete-btn { width: 20px; height: 20px; border: 0px solid #ffff…" at bounding box center [746, 427] width 656 height 660
click at [1149, 162] on div "Task" at bounding box center [1208, 147] width 239 height 43
drag, startPoint x: 829, startPoint y: 291, endPoint x: 811, endPoint y: 453, distance: 163.2
click at [811, 453] on div "Task description" at bounding box center [845, 454] width 122 height 10
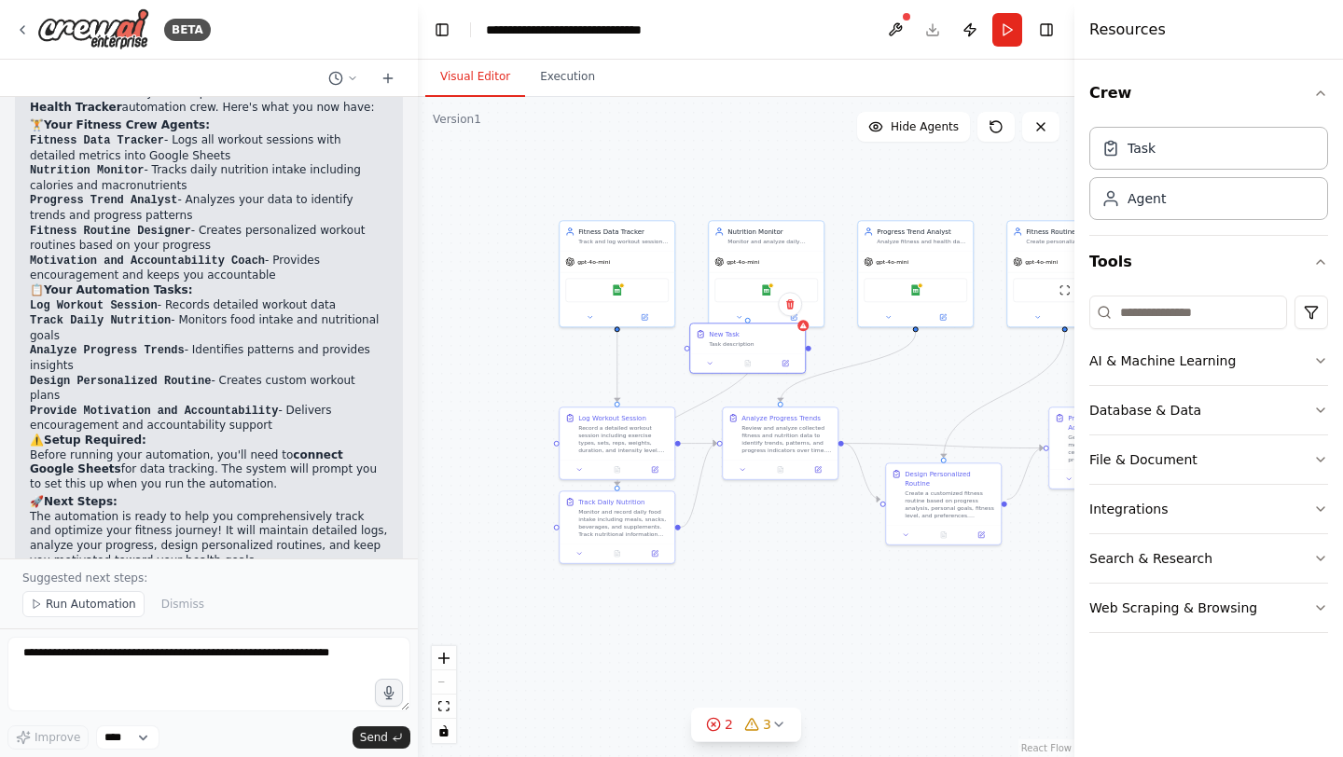
drag, startPoint x: 855, startPoint y: 277, endPoint x: 773, endPoint y: 166, distance: 138.0
click at [773, 166] on div ".deletable-edge-delete-btn { width: 20px; height: 20px; border: 0px solid #ffff…" at bounding box center [746, 427] width 656 height 660
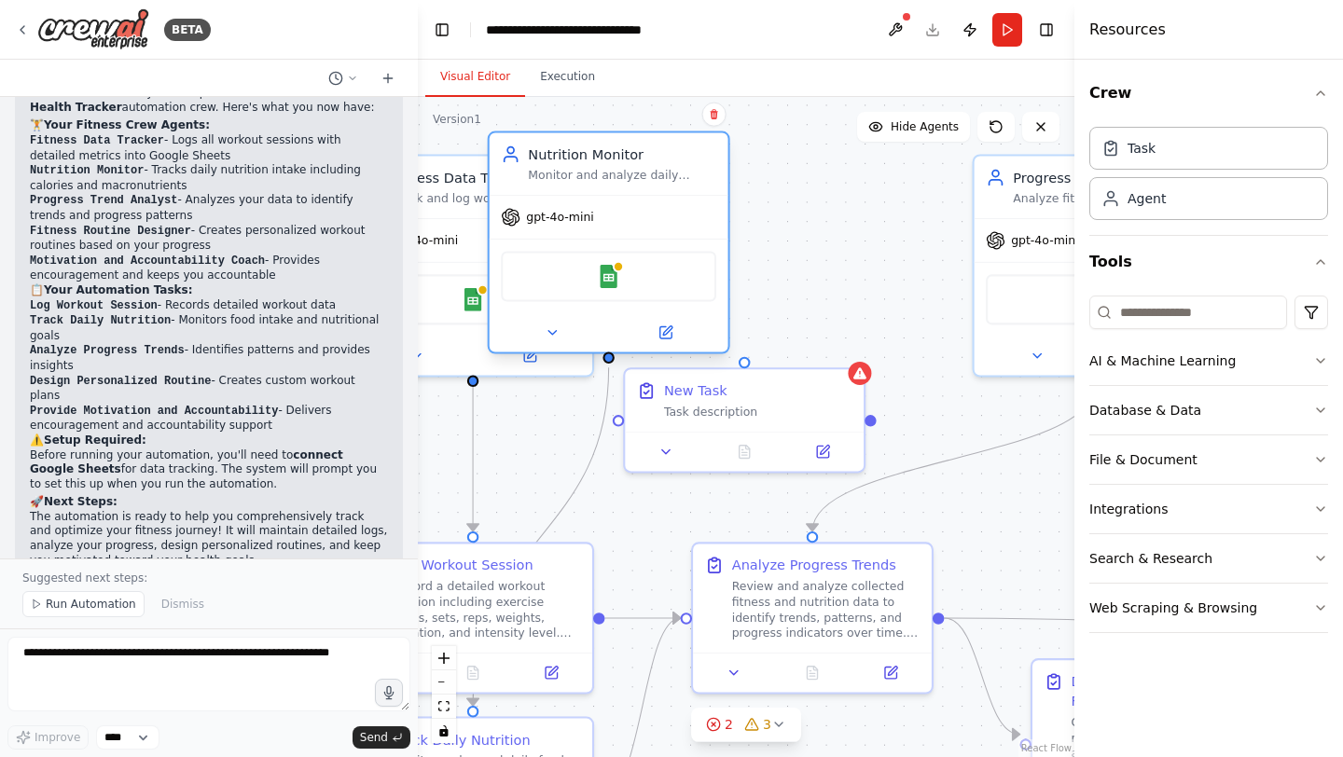
drag, startPoint x: 825, startPoint y: 313, endPoint x: 629, endPoint y: 293, distance: 196.9
click at [629, 293] on div "Google Sheets" at bounding box center [608, 276] width 215 height 50
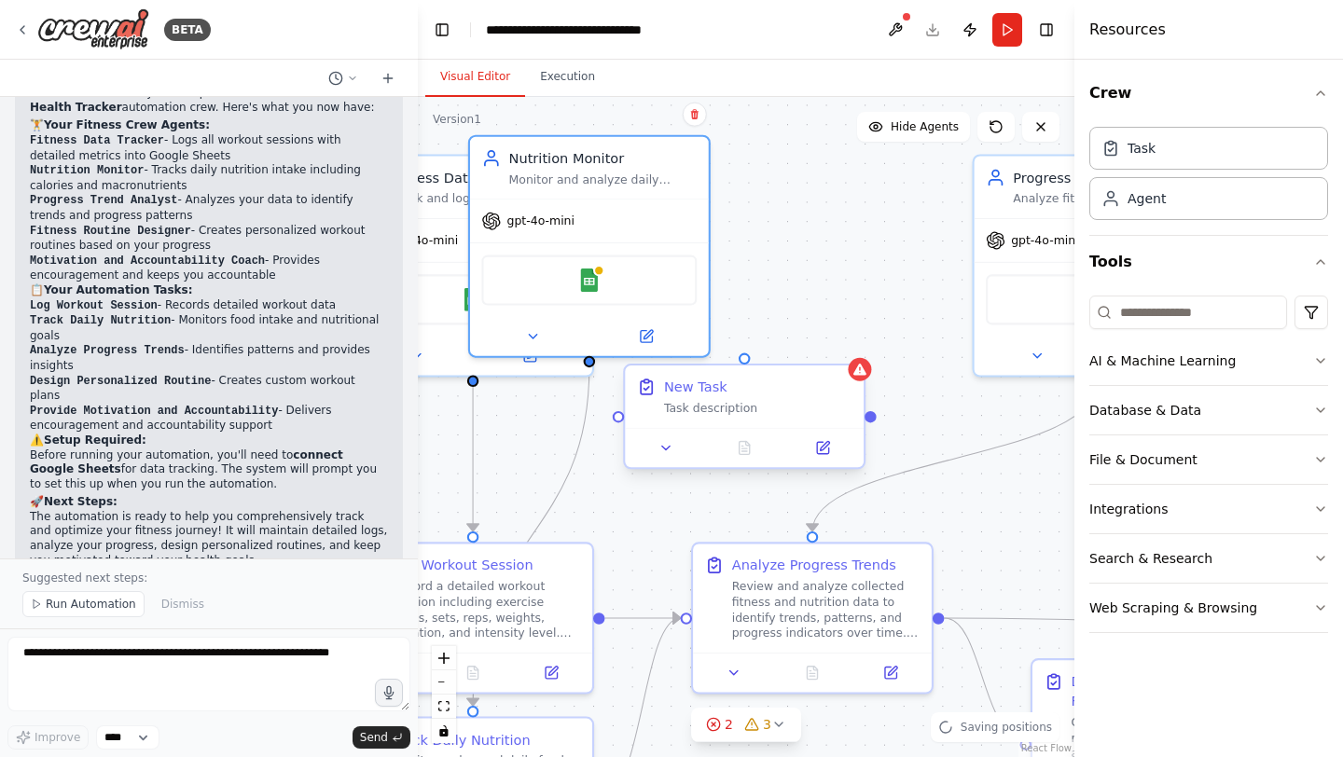
click at [830, 407] on div "Task description" at bounding box center [758, 409] width 188 height 16
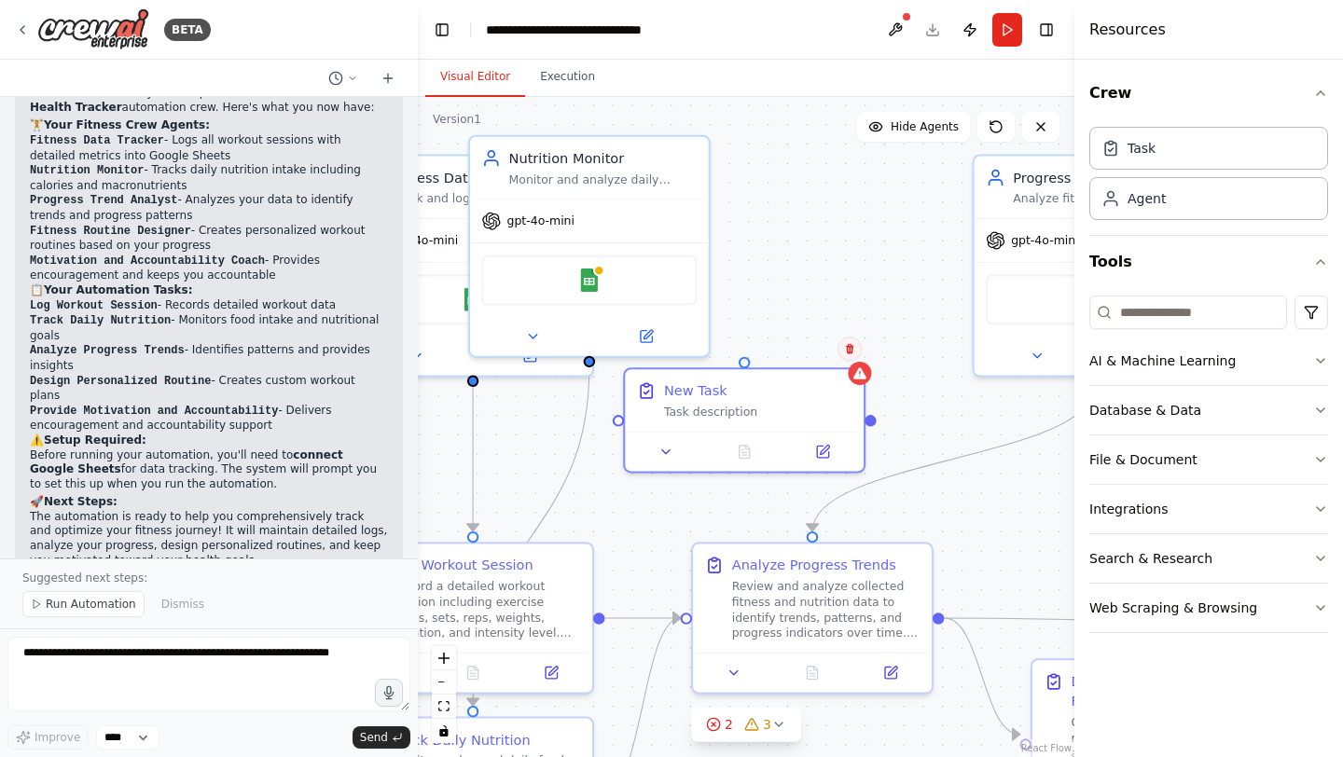
click at [855, 356] on button at bounding box center [849, 349] width 24 height 24
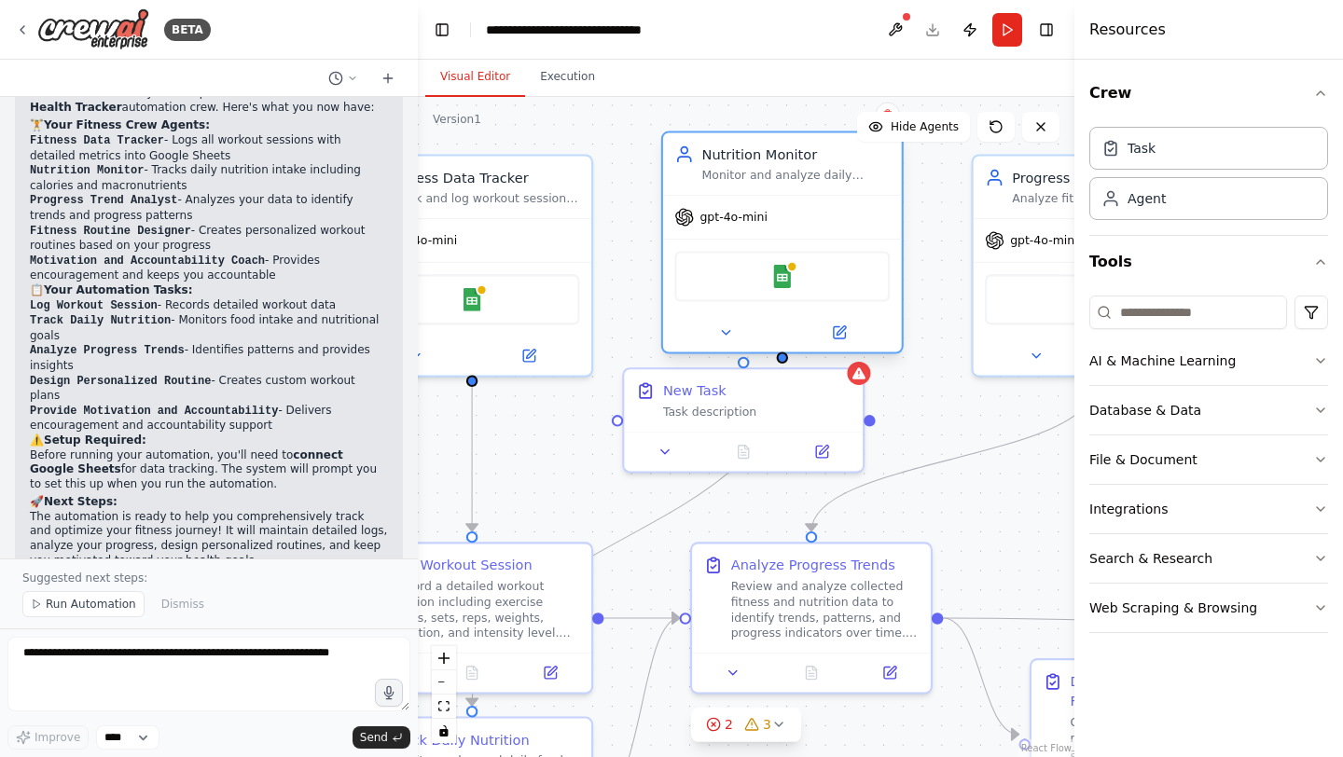
drag, startPoint x: 677, startPoint y: 231, endPoint x: 866, endPoint y: 231, distance: 189.3
click at [866, 231] on div "gpt-4o-mini" at bounding box center [782, 217] width 239 height 43
click at [839, 402] on div "Task description" at bounding box center [757, 409] width 188 height 16
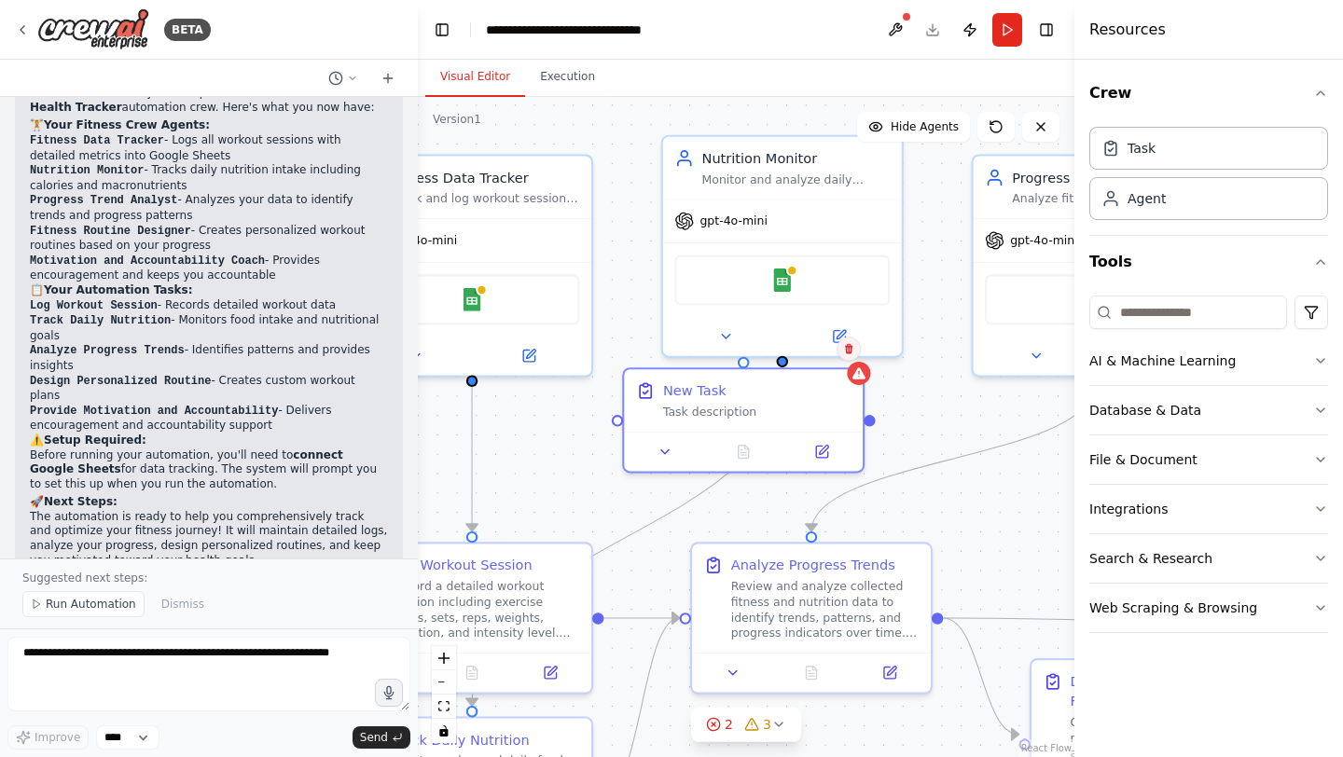
click at [851, 352] on icon at bounding box center [848, 348] width 11 height 11
click at [807, 353] on button "Confirm" at bounding box center [796, 349] width 66 height 22
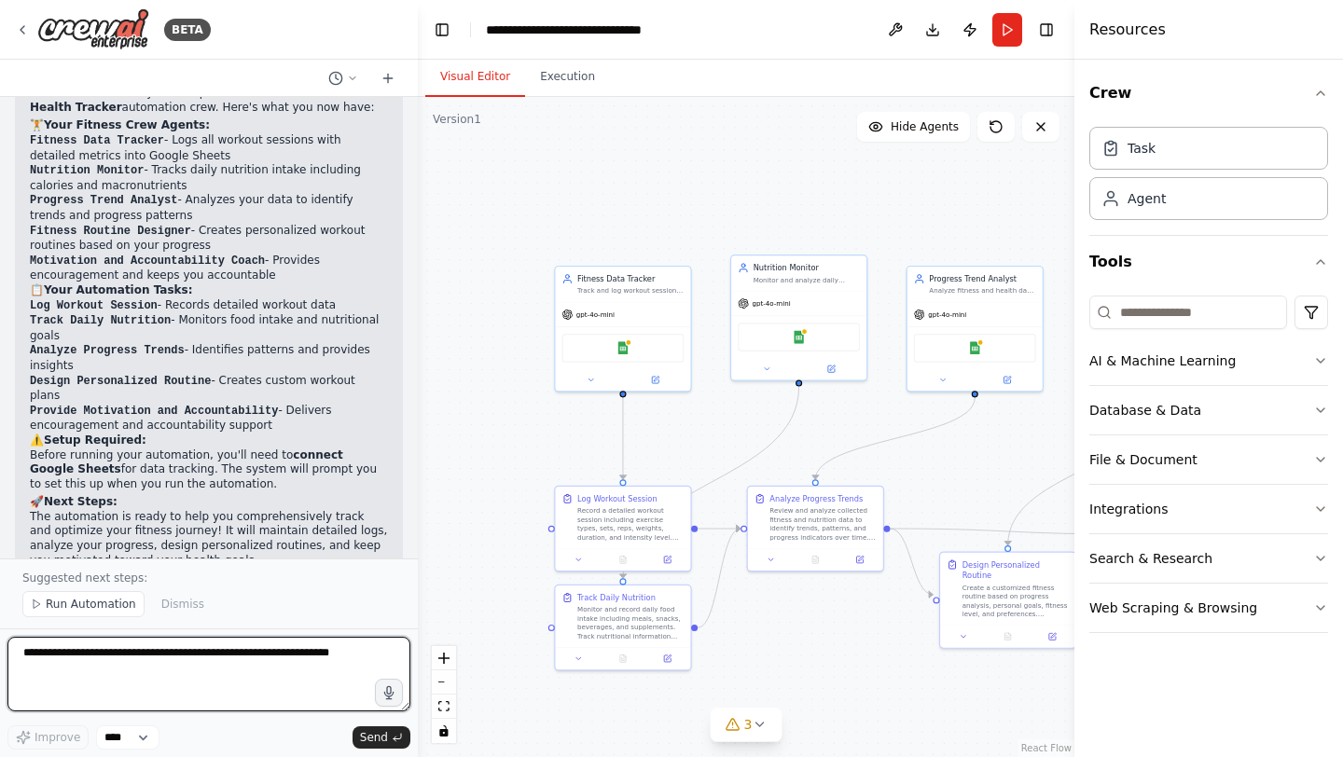
click at [240, 681] on textarea at bounding box center [208, 674] width 403 height 75
type textarea "**********"
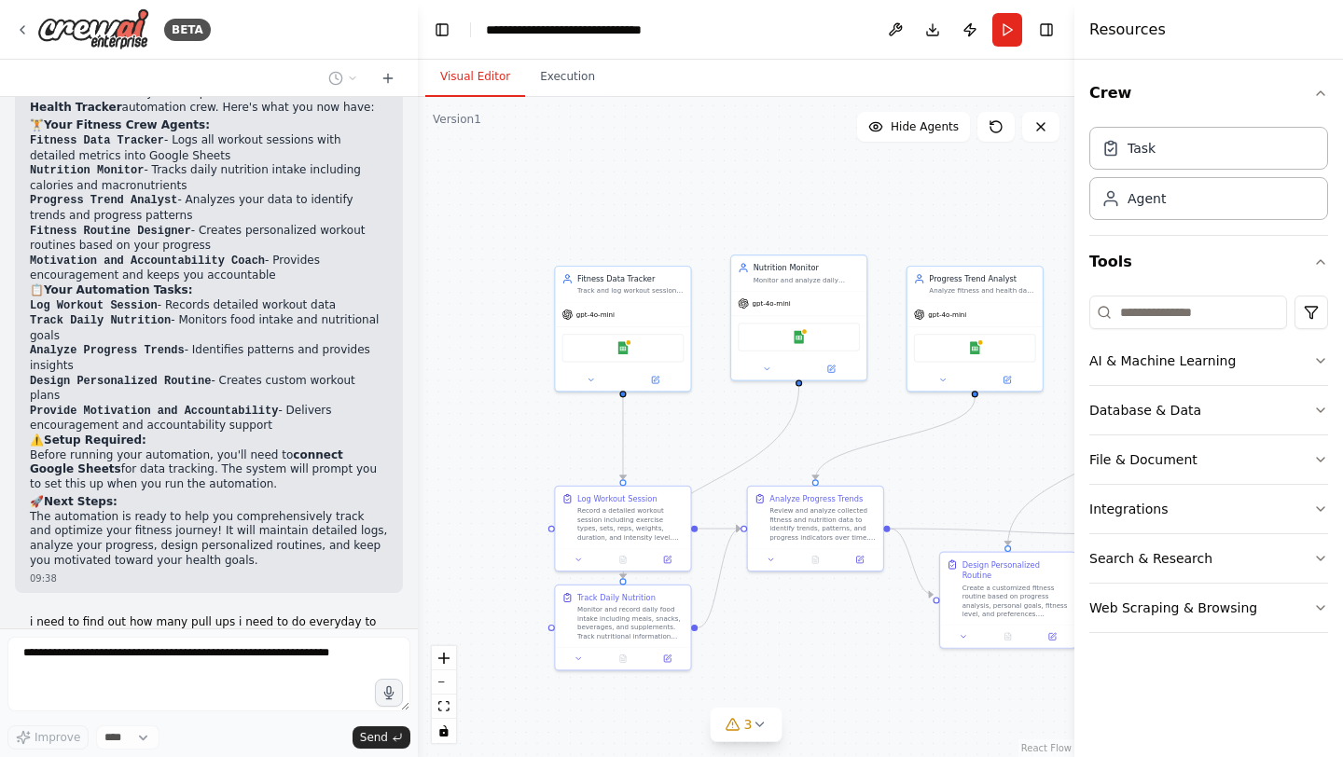
scroll to position [1690, 0]
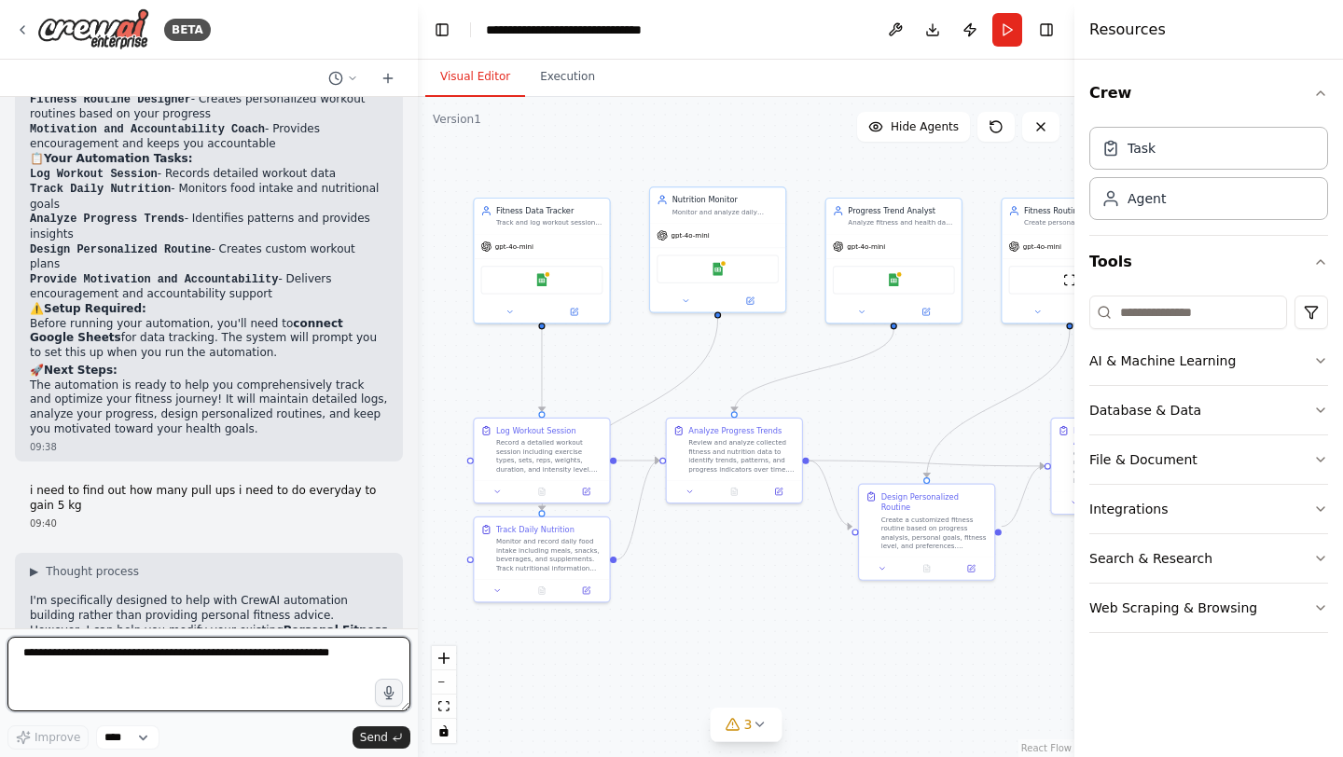
drag, startPoint x: 493, startPoint y: 553, endPoint x: 412, endPoint y: 485, distance: 105.9
click at [412, 485] on div "BETA Set up a crew that tracks your workouts, monitors nutrition intake, analyz…" at bounding box center [671, 378] width 1343 height 757
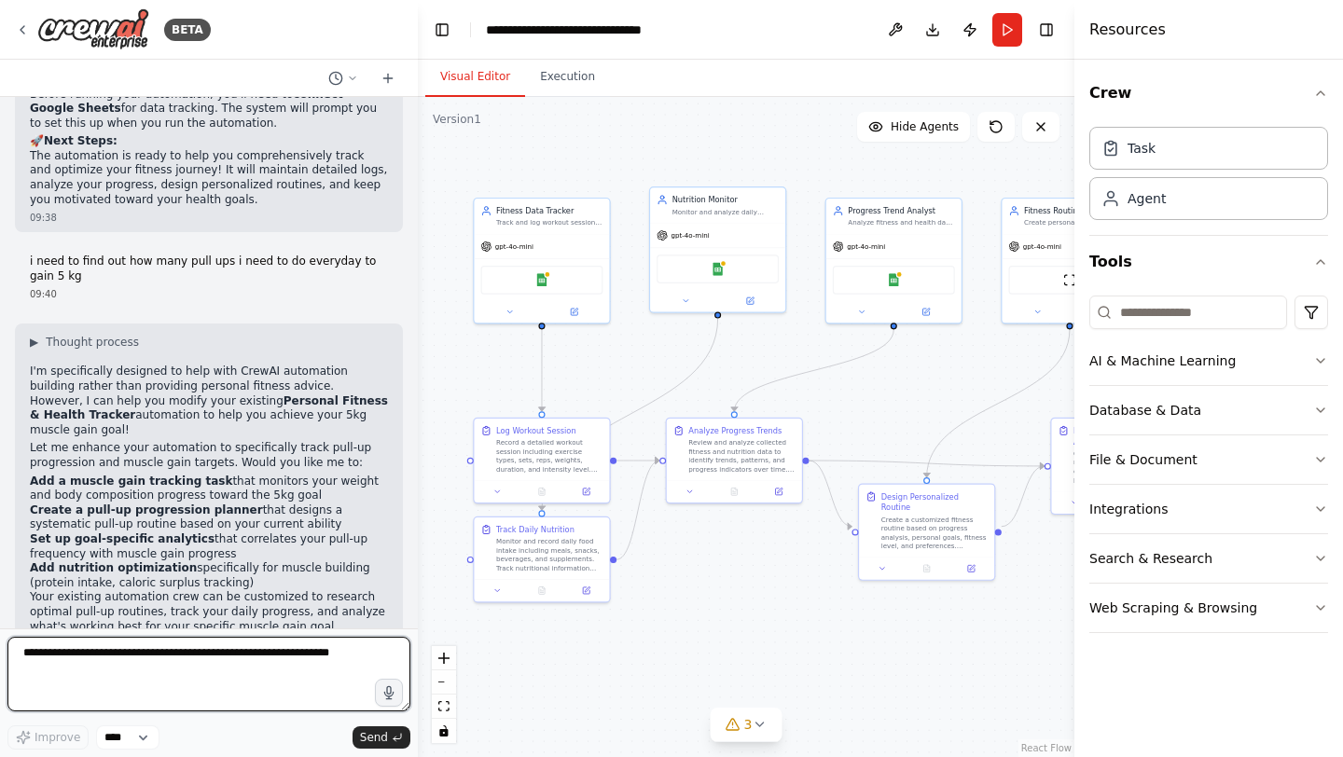
scroll to position [2010, 0]
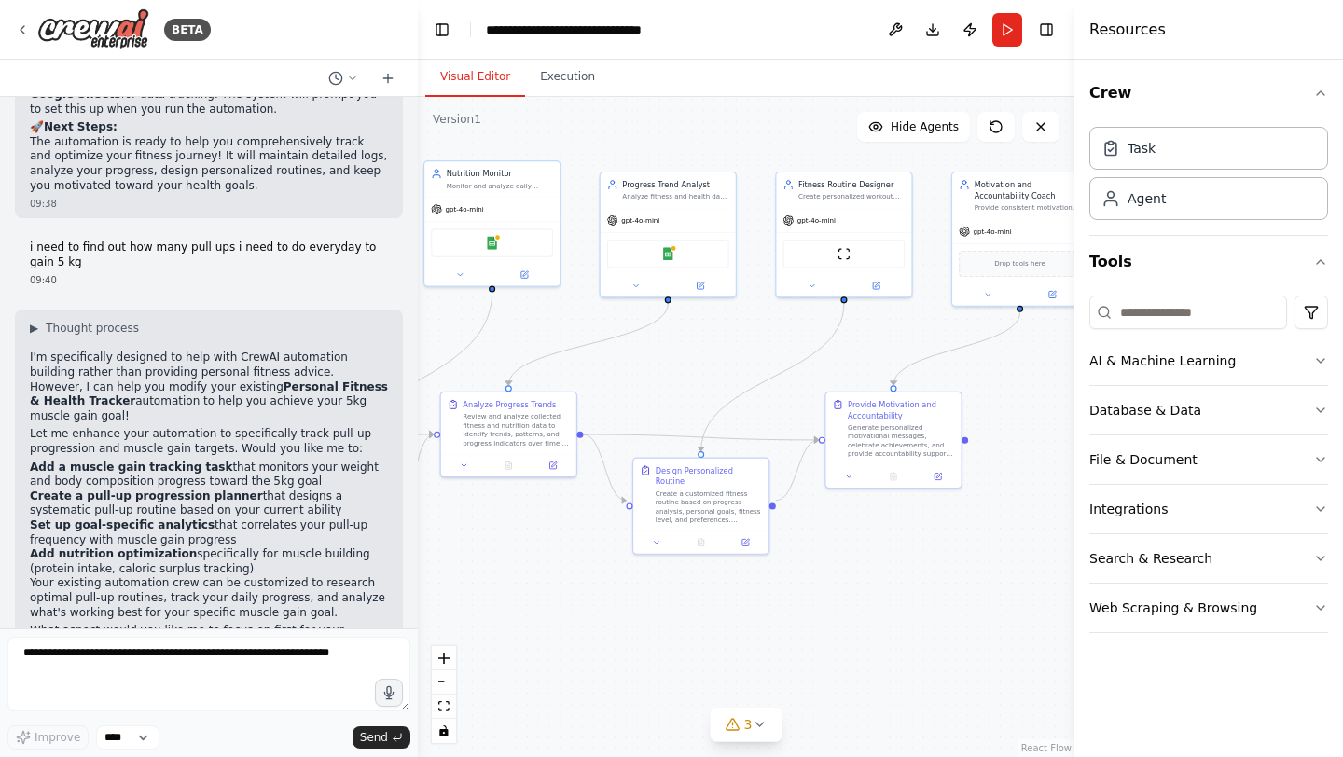
drag, startPoint x: 821, startPoint y: 388, endPoint x: 635, endPoint y: 366, distance: 186.8
click at [635, 366] on div ".deletable-edge-delete-btn { width: 20px; height: 20px; border: 0px solid #ffff…" at bounding box center [746, 427] width 656 height 660
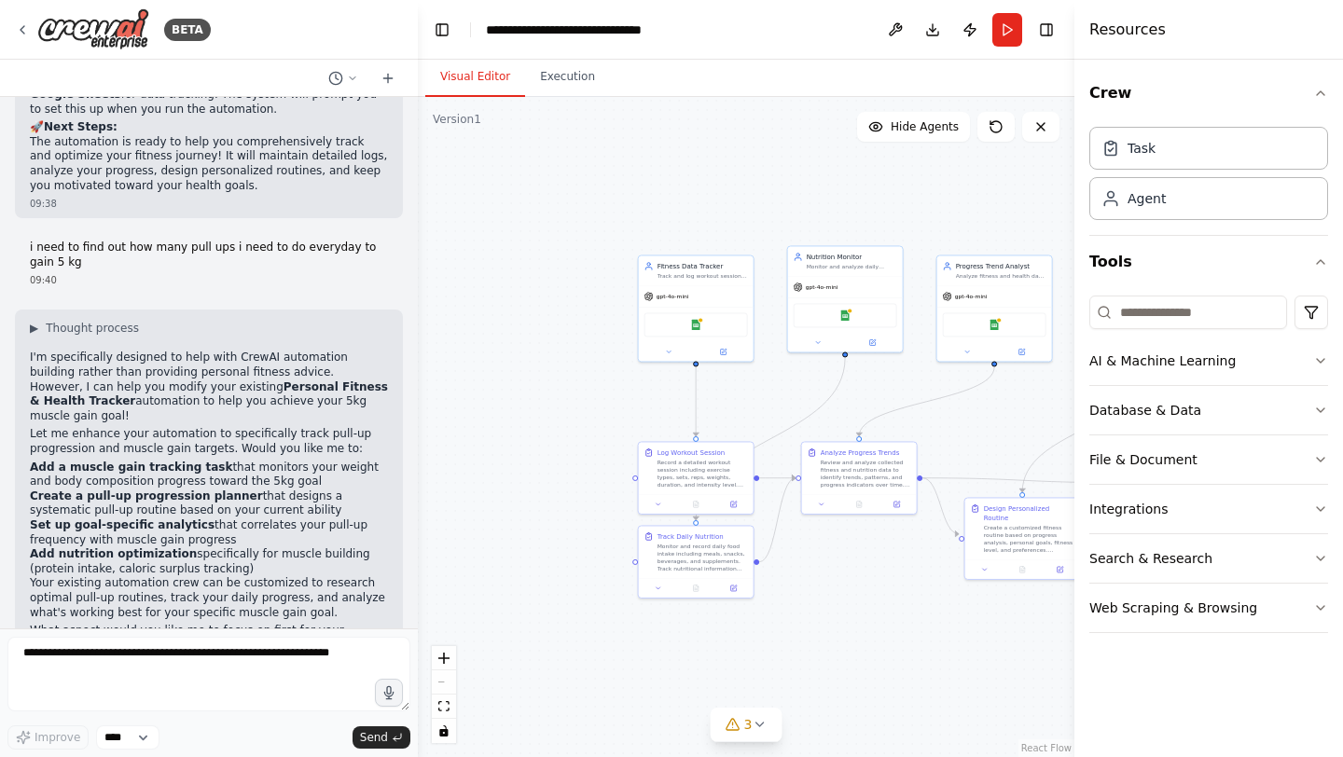
drag, startPoint x: 813, startPoint y: 344, endPoint x: 1087, endPoint y: 422, distance: 285.1
click at [1087, 422] on div "BETA Set up a crew that tracks your workouts, monitors nutrition intake, analyz…" at bounding box center [671, 378] width 1343 height 757
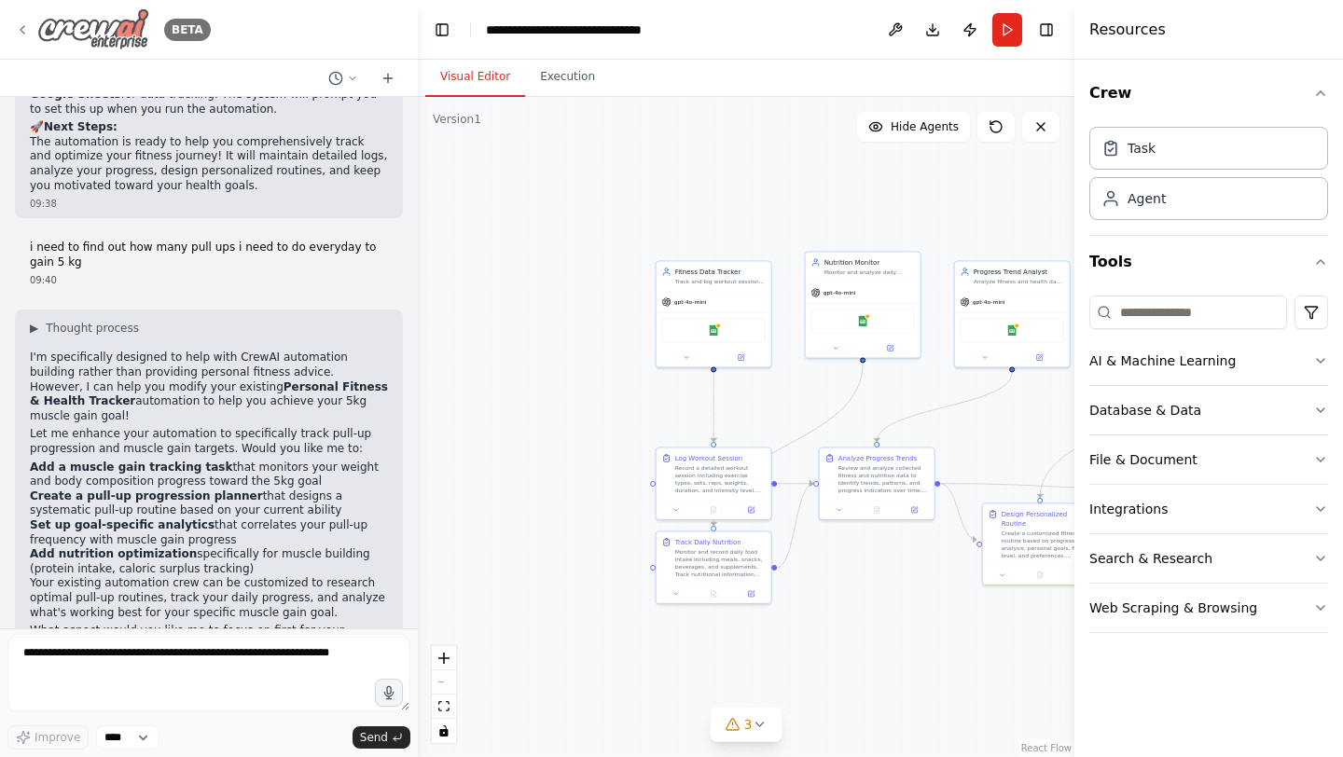
click at [24, 23] on icon at bounding box center [22, 29] width 15 height 15
